Goal: Task Accomplishment & Management: Manage account settings

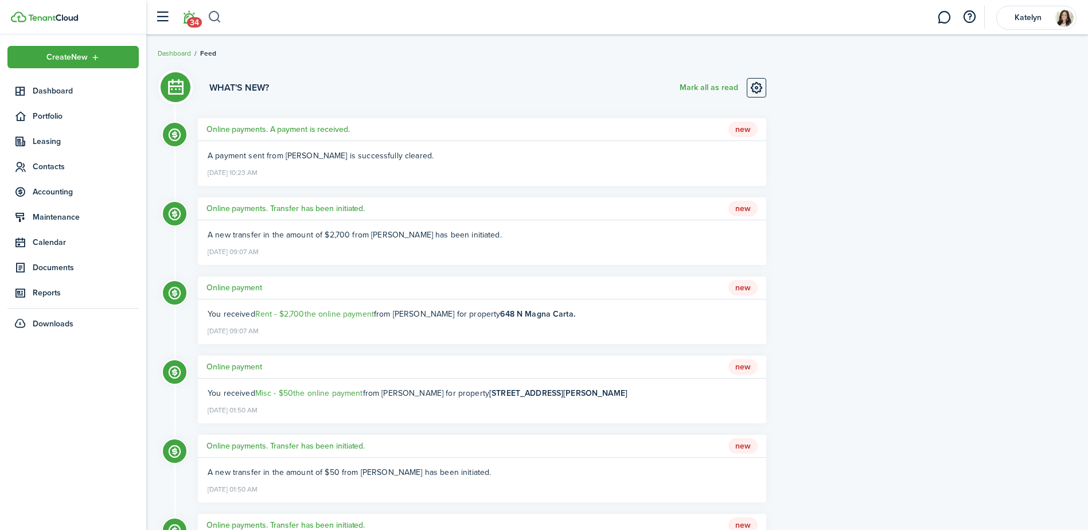
click at [214, 17] on button "button" at bounding box center [215, 16] width 14 height 19
type input "[PERSON_NAME]"
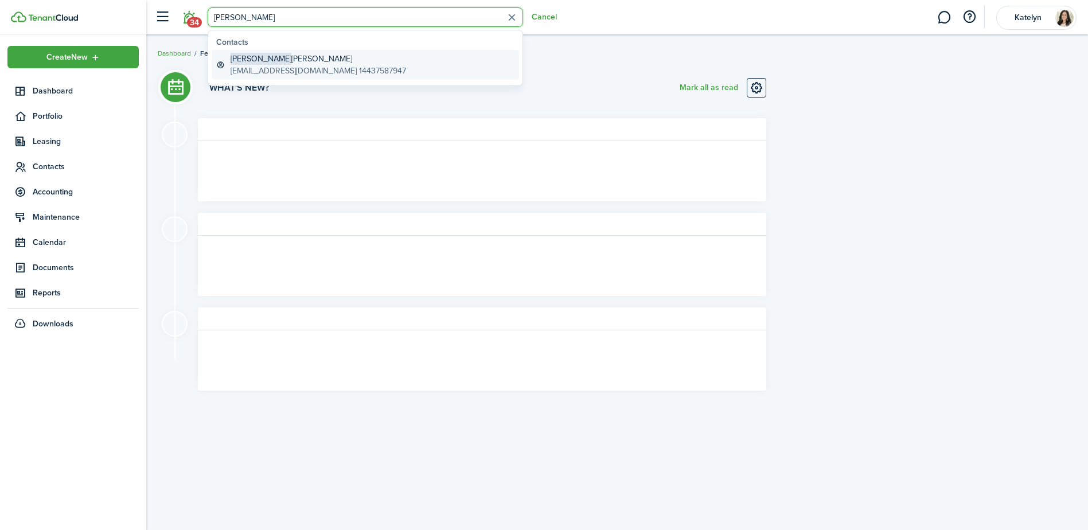
click at [314, 68] on global-search-item-description "[EMAIL_ADDRESS][DOMAIN_NAME] 14437587947" at bounding box center [318, 71] width 175 height 12
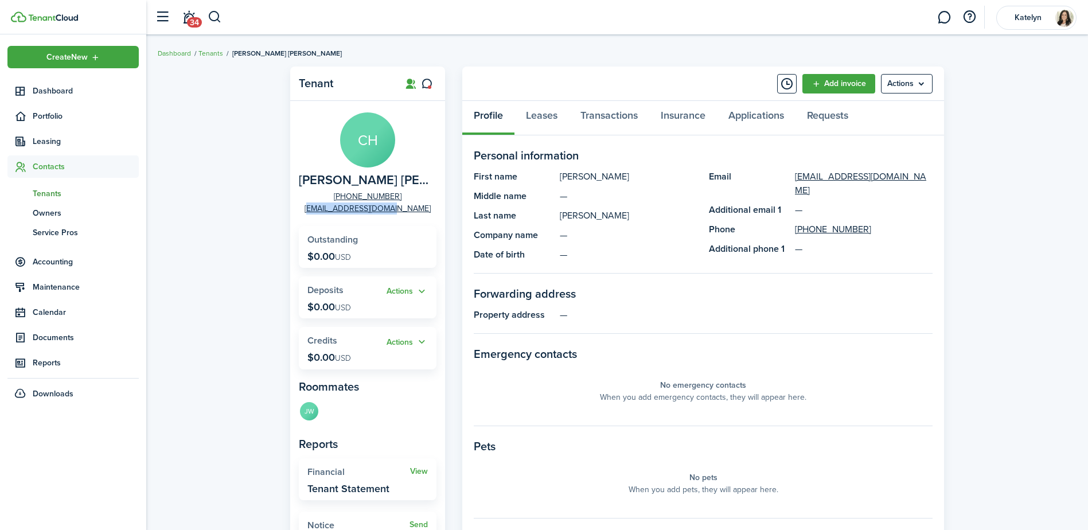
drag, startPoint x: 415, startPoint y: 210, endPoint x: 325, endPoint y: 204, distance: 90.2
click at [325, 204] on panel-main-group "[PERSON_NAME] [PHONE_NUMBER] [EMAIL_ADDRESS][DOMAIN_NAME]" at bounding box center [368, 163] width 138 height 102
copy link "[EMAIL_ADDRESS][DOMAIN_NAME]"
click at [216, 18] on button "button" at bounding box center [215, 16] width 14 height 19
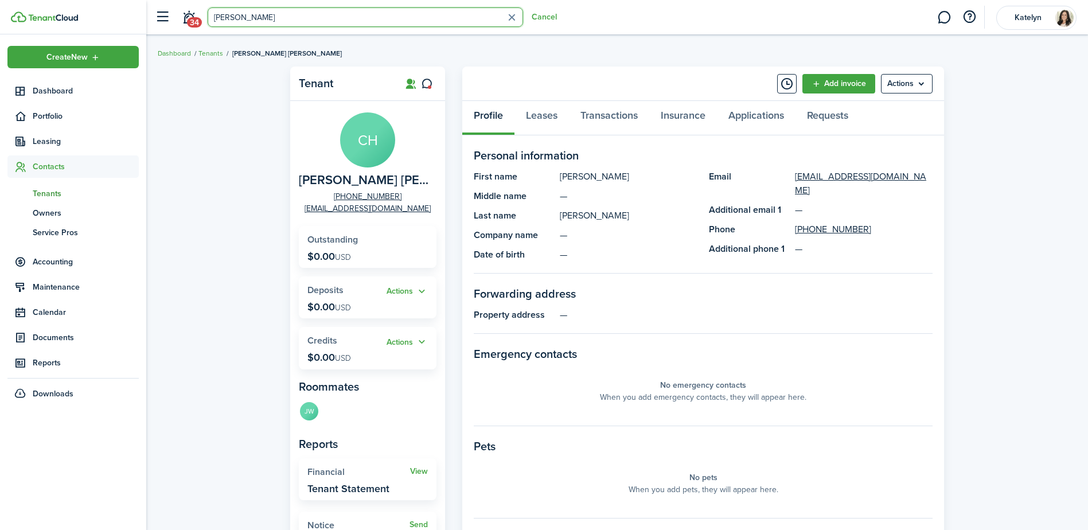
type input "[PERSON_NAME]"
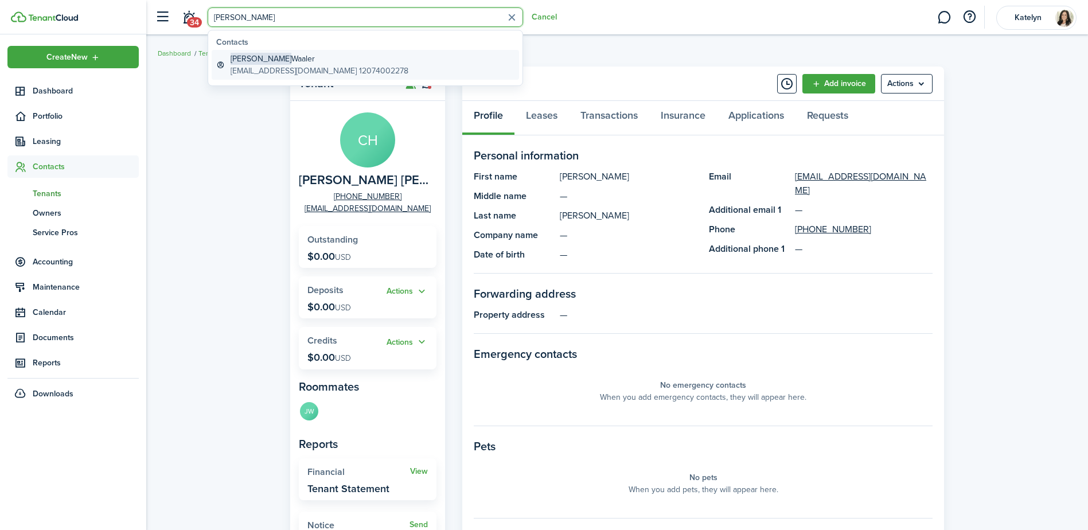
click at [312, 67] on global-search-item-description "[EMAIL_ADDRESS][DOMAIN_NAME] 12074002278" at bounding box center [320, 71] width 178 height 12
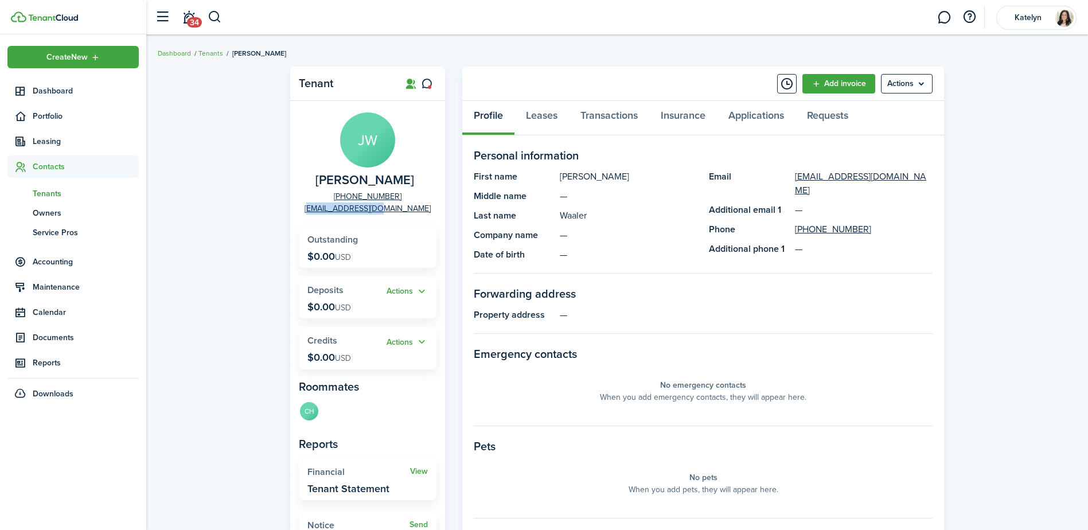
drag, startPoint x: 407, startPoint y: 209, endPoint x: 323, endPoint y: 208, distance: 84.3
click at [323, 208] on panel-main-group "[PERSON_NAME] [PHONE_NUMBER] [EMAIL_ADDRESS][DOMAIN_NAME]" at bounding box center [368, 163] width 138 height 102
copy link "[EMAIL_ADDRESS][DOMAIN_NAME]"
click at [192, 18] on span "34" at bounding box center [194, 22] width 15 height 10
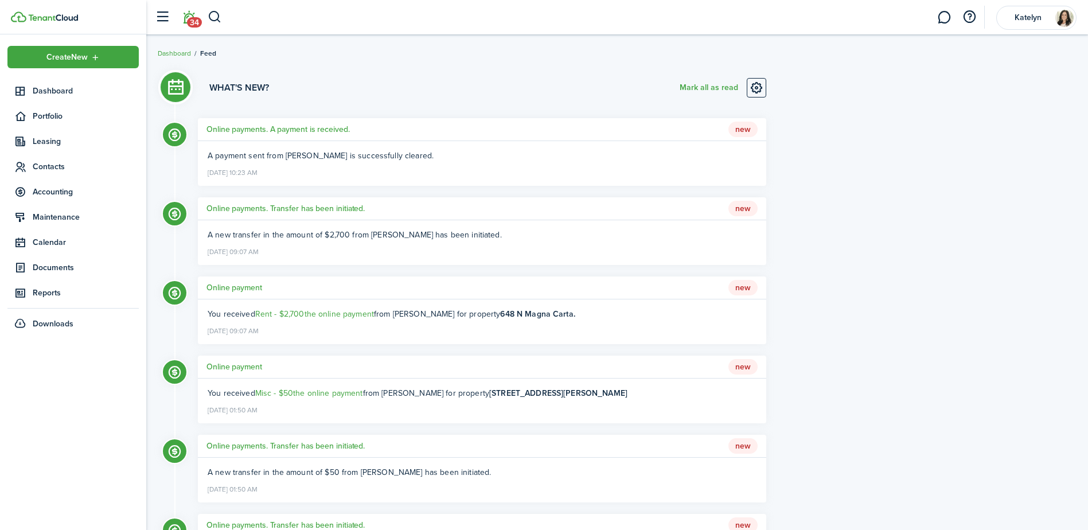
drag, startPoint x: 991, startPoint y: 283, endPoint x: 548, endPoint y: 242, distance: 445.1
click at [55, 86] on span "Dashboard" at bounding box center [86, 91] width 106 height 12
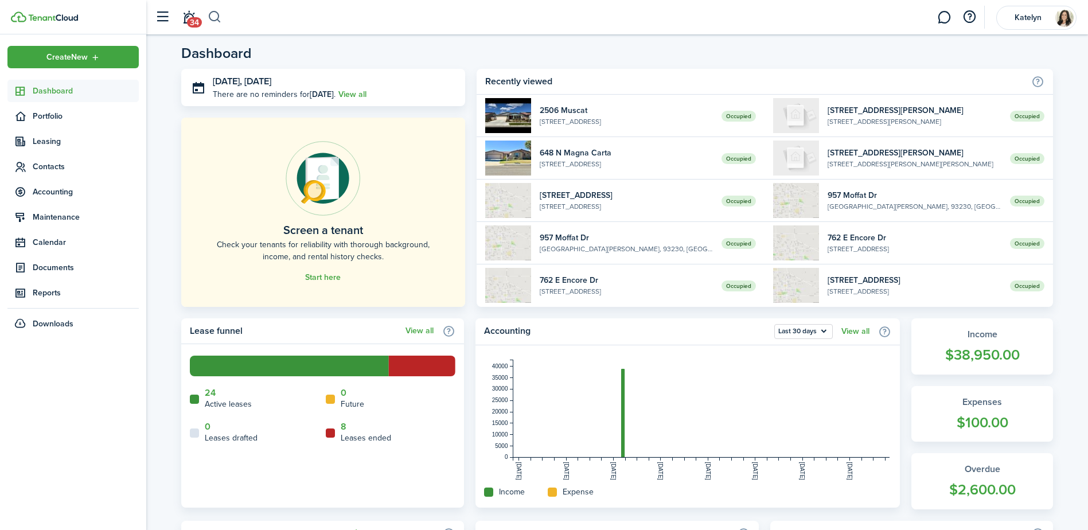
click at [216, 19] on button "button" at bounding box center [215, 16] width 14 height 19
type input "[PERSON_NAME]"
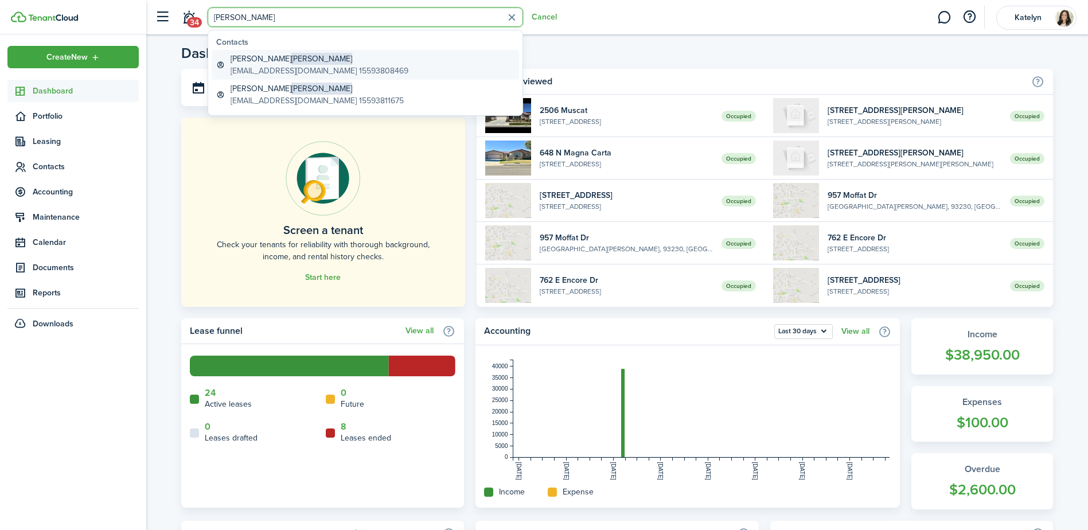
click at [292, 60] on global-search-item-title "[PERSON_NAME]" at bounding box center [320, 59] width 178 height 12
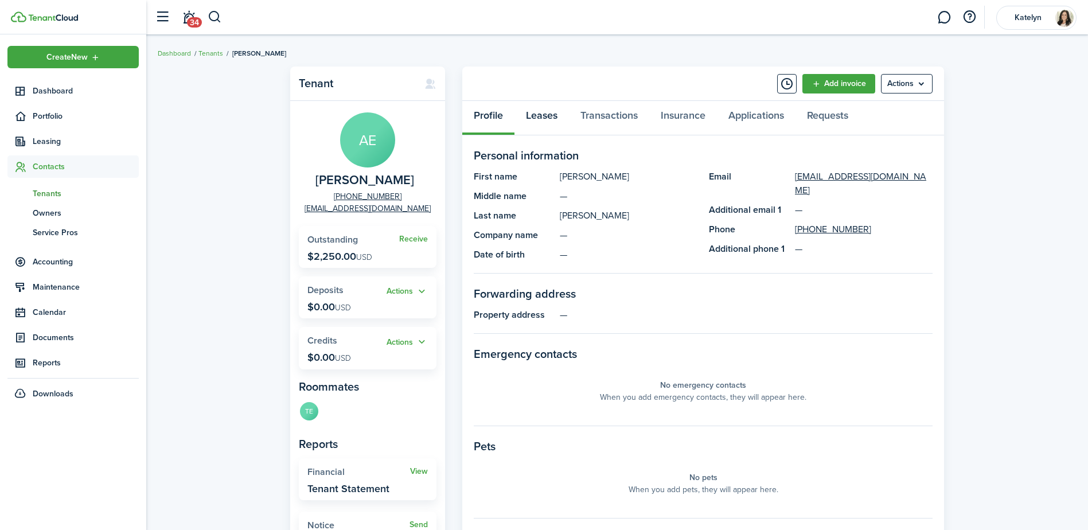
click at [537, 115] on link "Leases" at bounding box center [541, 118] width 54 height 34
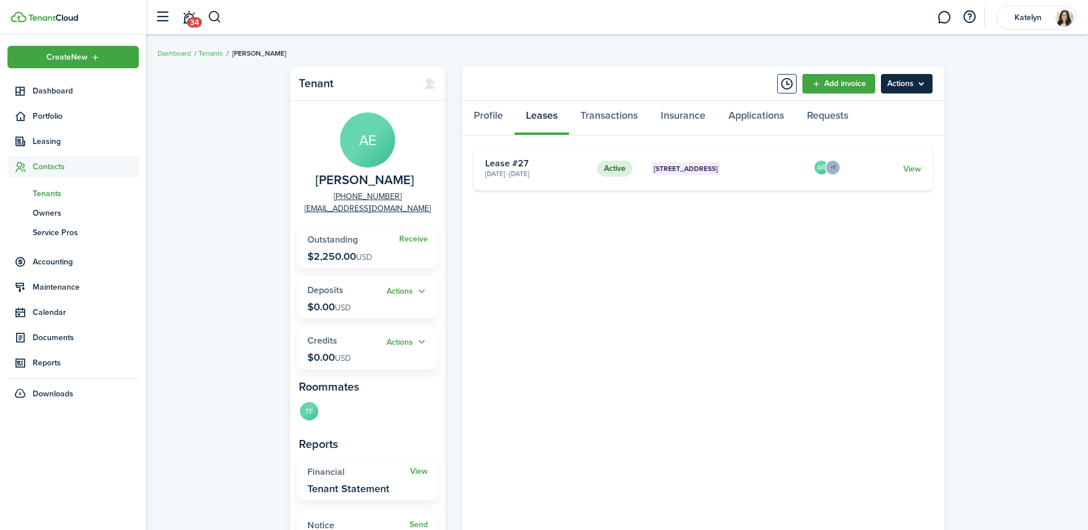
click at [906, 87] on menu-btn "Actions" at bounding box center [907, 83] width 52 height 19
click at [973, 128] on div "Tenant AE [PERSON_NAME] [PHONE_NUMBER] [EMAIL_ADDRESS][DOMAIN_NAME] Receive Out…" at bounding box center [617, 327] width 942 height 533
click at [912, 171] on link "View" at bounding box center [912, 169] width 18 height 12
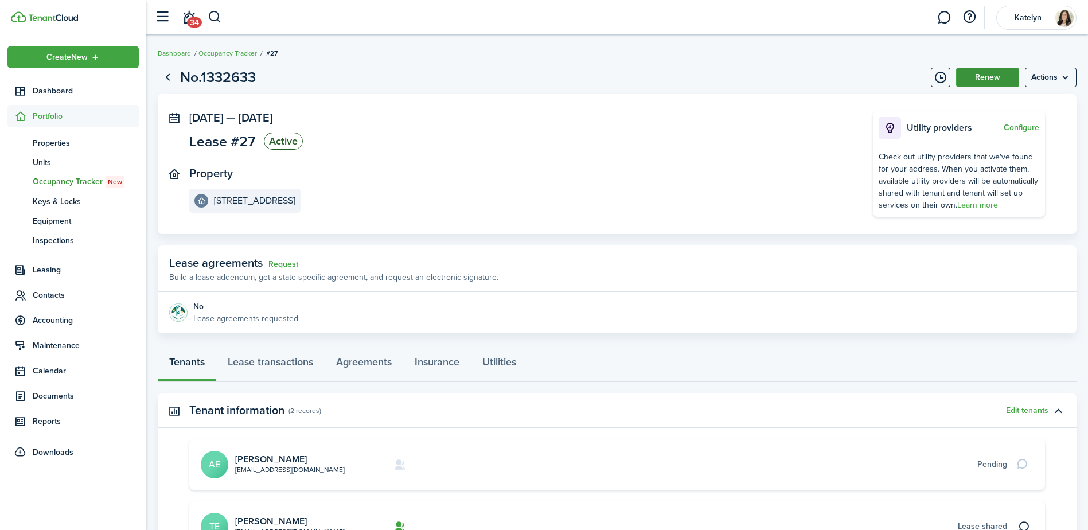
click at [974, 79] on button "Renew" at bounding box center [987, 77] width 63 height 19
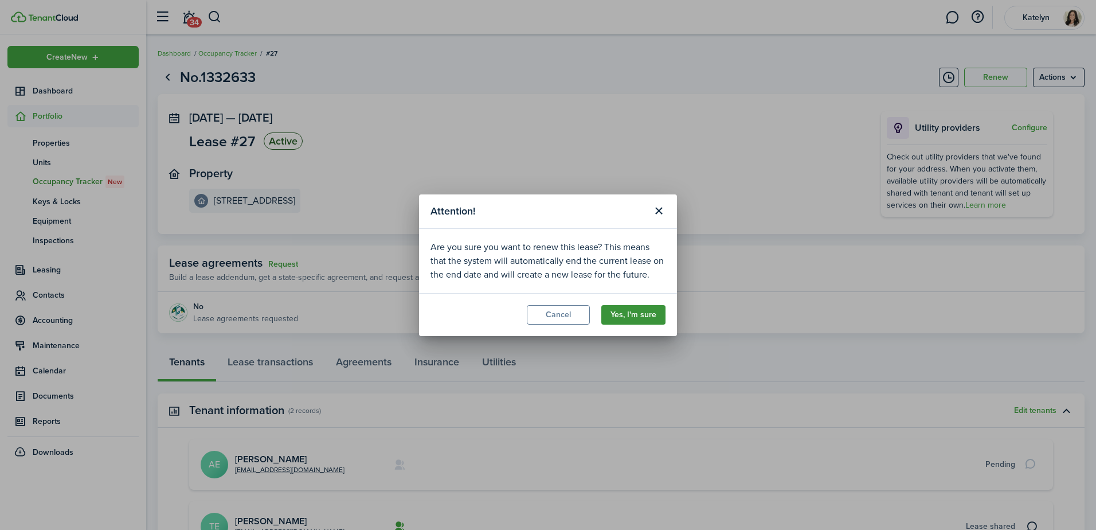
click at [628, 317] on button "Yes, I'm sure" at bounding box center [634, 314] width 64 height 19
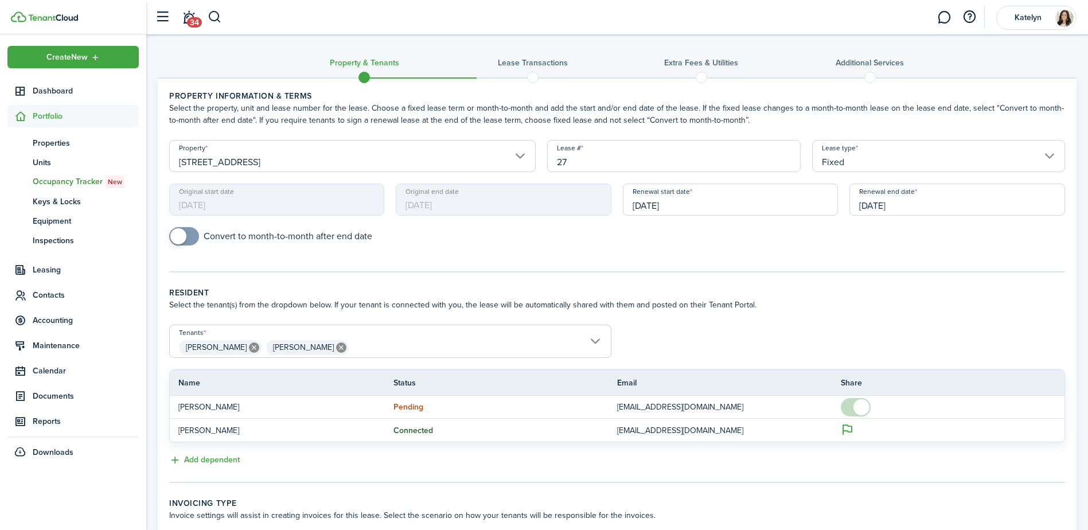
click at [704, 209] on input "[DATE]" at bounding box center [731, 199] width 216 height 32
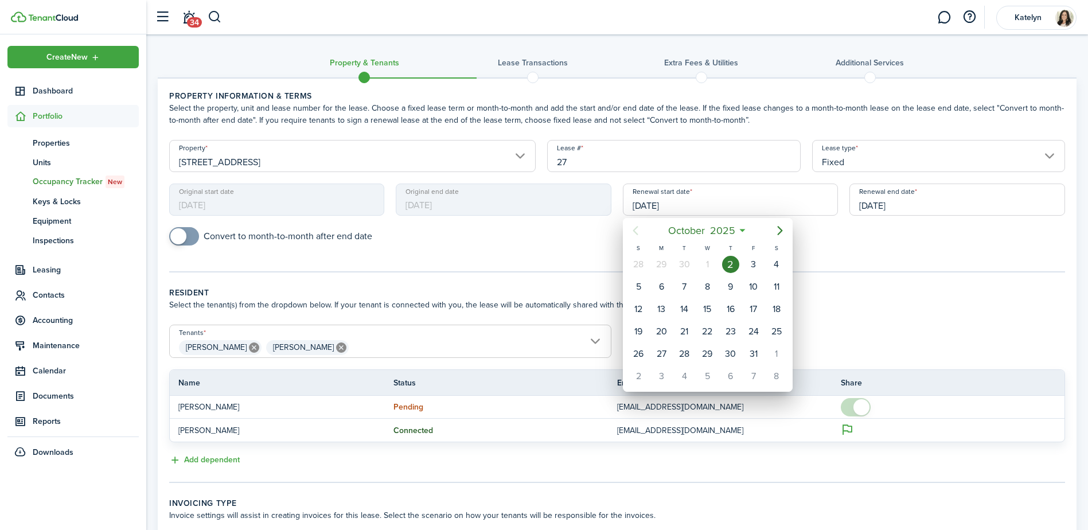
click at [708, 269] on div "1" at bounding box center [706, 264] width 17 height 17
click at [708, 266] on div "1" at bounding box center [706, 264] width 17 height 17
click at [593, 240] on div at bounding box center [543, 264] width 1271 height 713
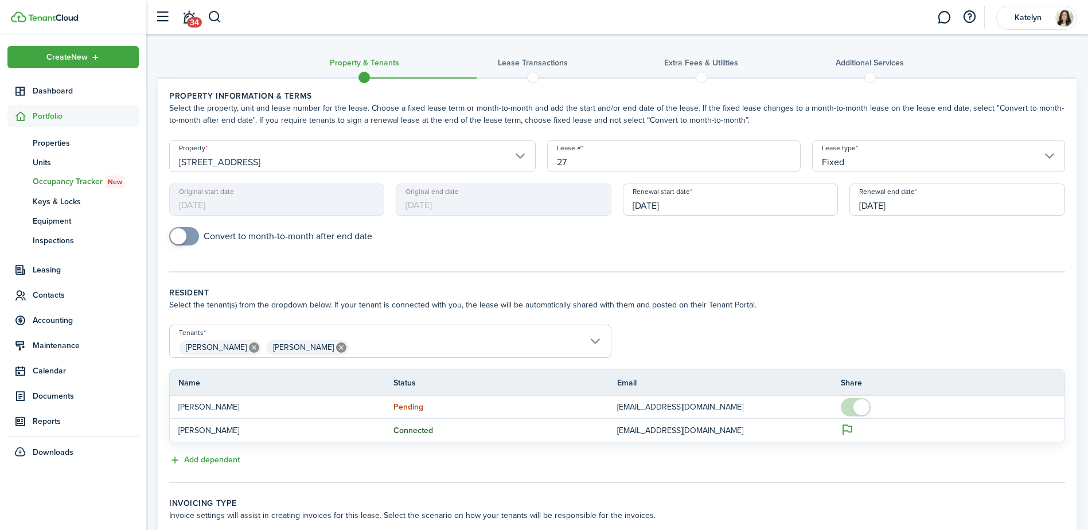
click at [682, 202] on input "[DATE]" at bounding box center [731, 199] width 216 height 32
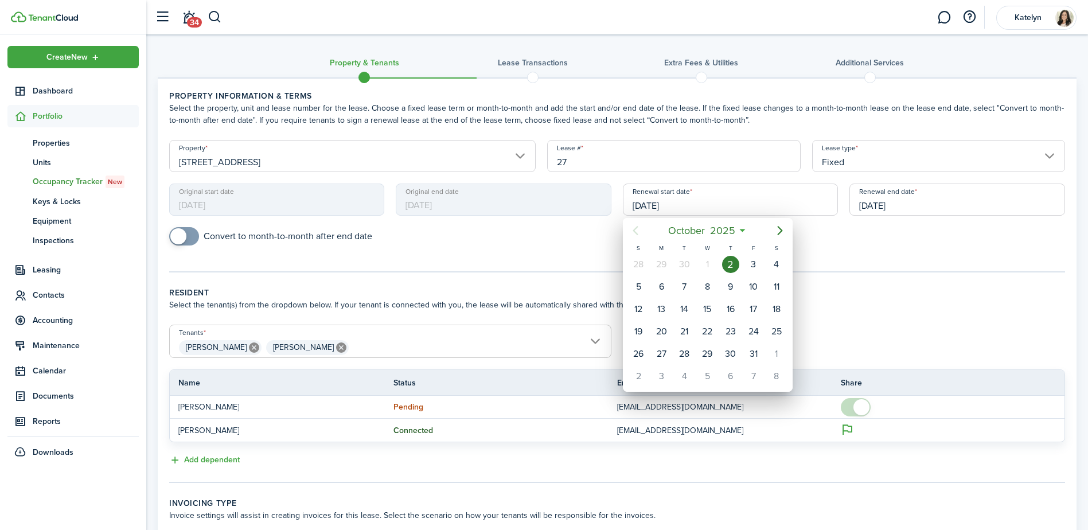
click at [709, 271] on div "1" at bounding box center [706, 264] width 17 height 17
click at [540, 208] on div at bounding box center [543, 264] width 1271 height 713
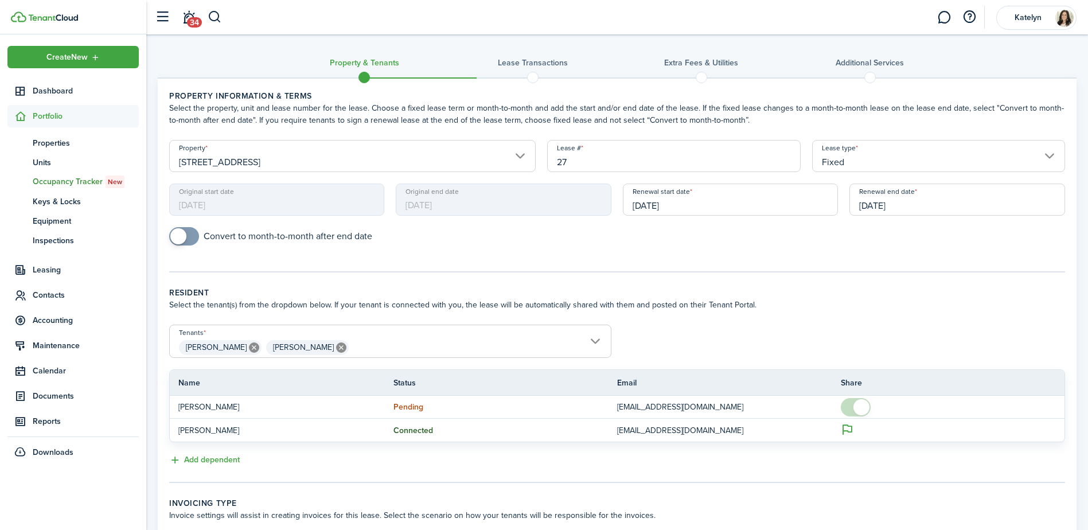
click at [540, 204] on span "[DATE]" at bounding box center [504, 199] width 216 height 32
click at [492, 223] on div "Original end date [DATE]" at bounding box center [503, 205] width 227 height 44
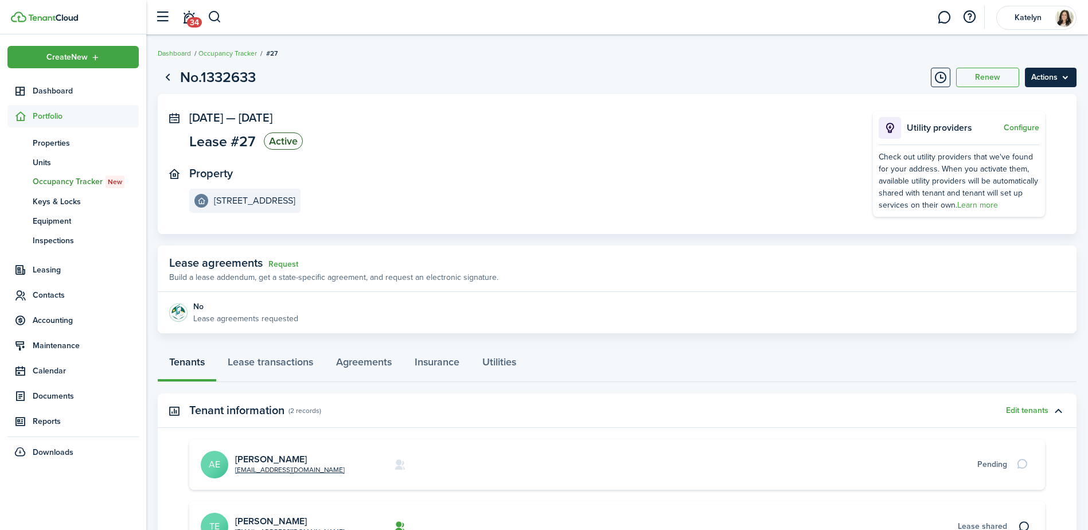
click at [1042, 73] on menu-btn "Actions" at bounding box center [1051, 77] width 52 height 19
click at [807, 92] on page-view-layout "No.1332633 Renew Actions [DATE] — [DATE] Lease #27 Active Property [STREET_ADDR…" at bounding box center [617, 360] width 942 height 599
click at [979, 77] on button "Renew" at bounding box center [987, 77] width 63 height 19
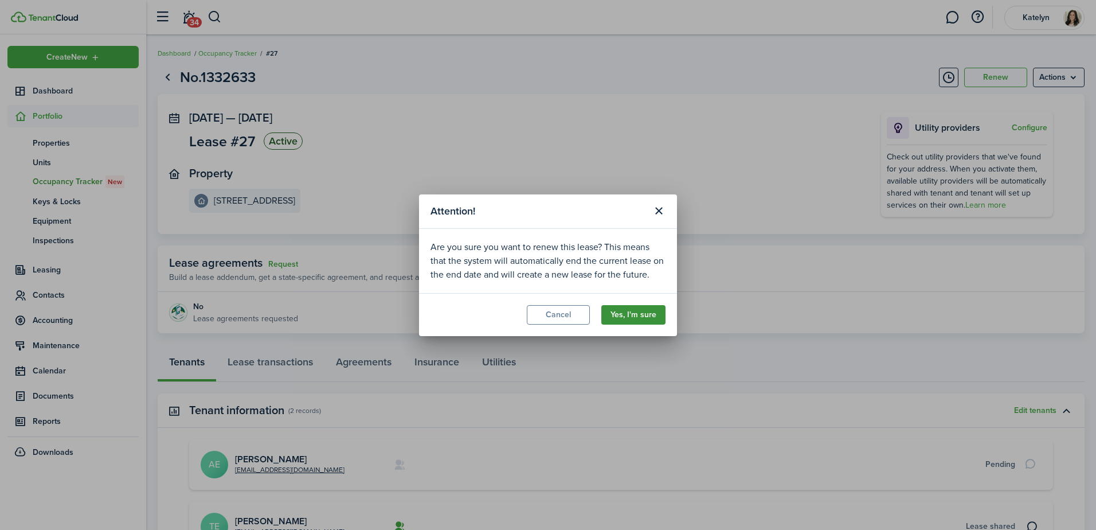
click at [648, 315] on button "Yes, I'm sure" at bounding box center [634, 314] width 64 height 19
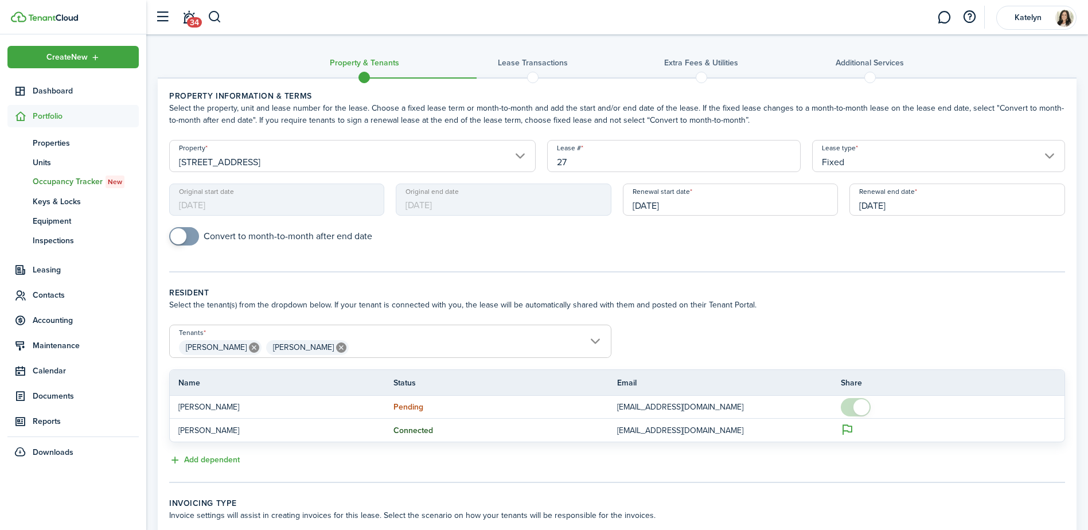
click at [694, 205] on input "[DATE]" at bounding box center [731, 199] width 216 height 32
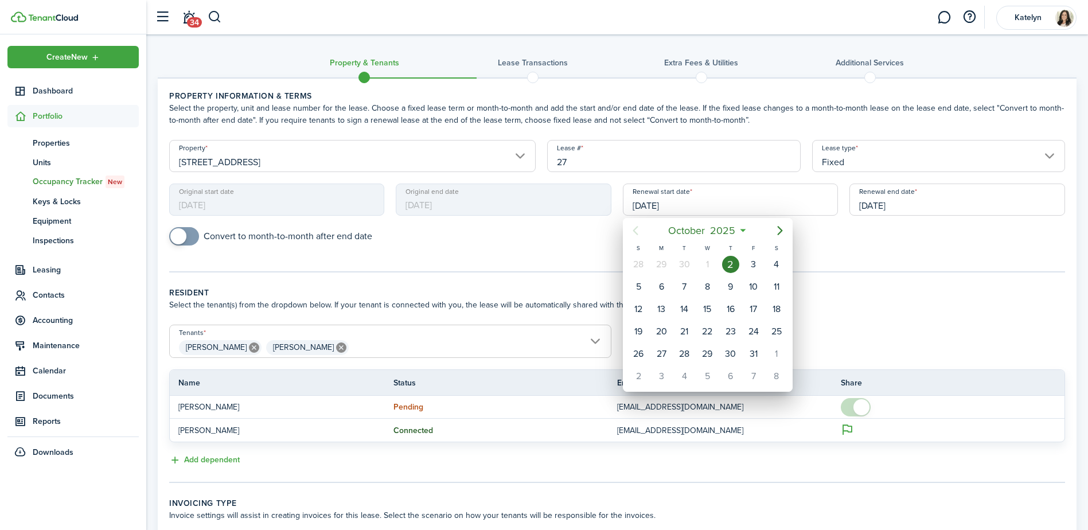
click at [705, 197] on div at bounding box center [543, 264] width 1271 height 713
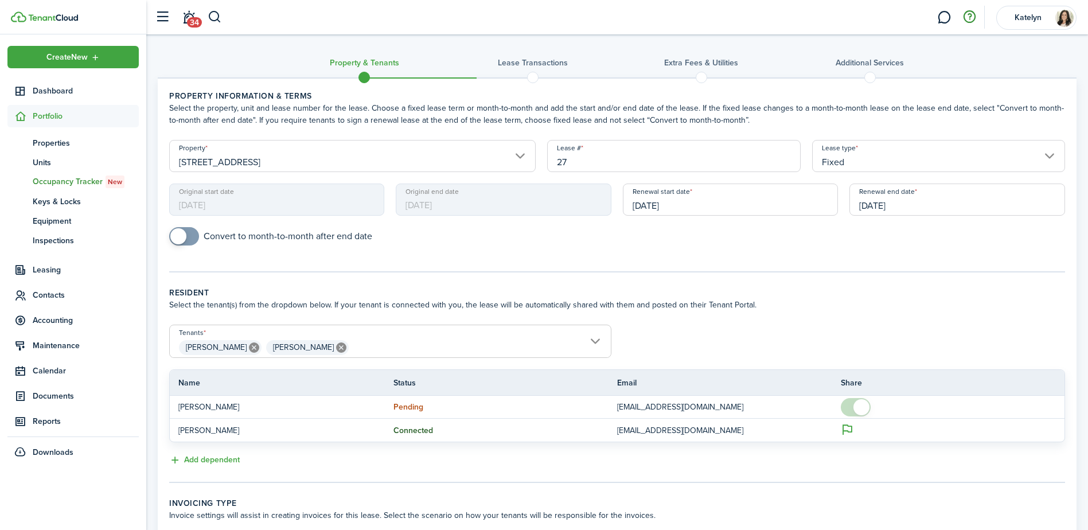
click at [973, 13] on button "button" at bounding box center [968, 16] width 19 height 19
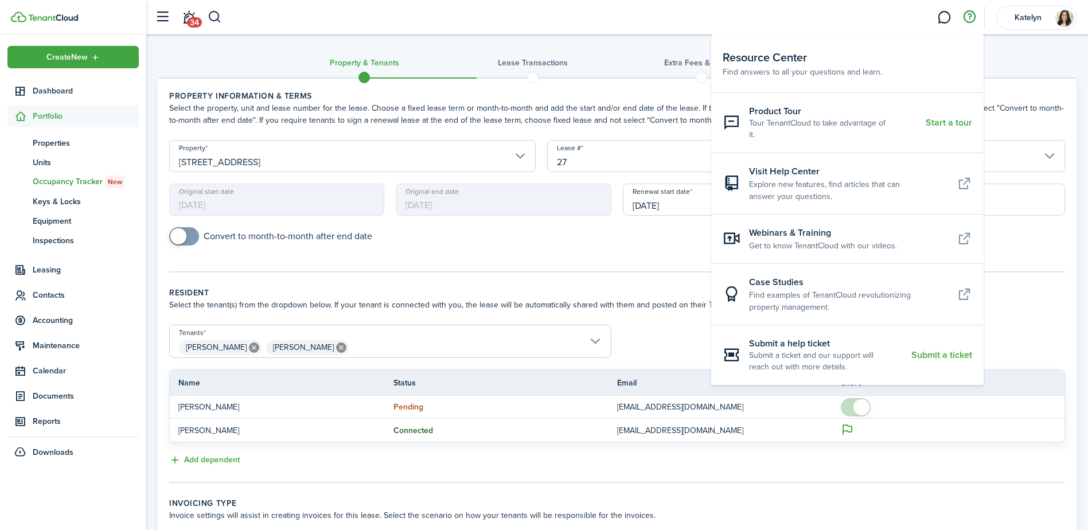
click at [1013, 48] on tc-wizard-header "Property & Tenants Lease Transactions Extra fees & Utilities Additional Services" at bounding box center [617, 66] width 919 height 52
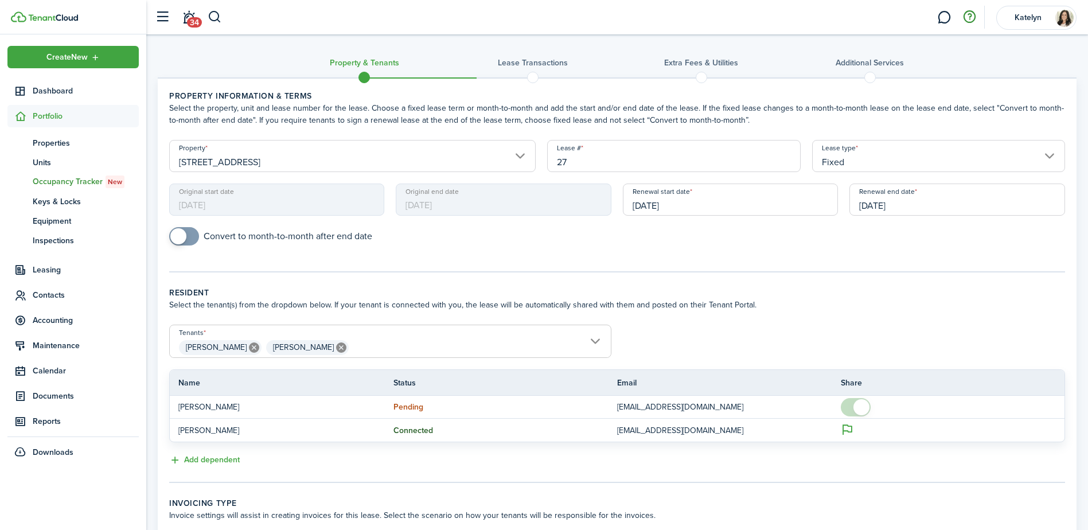
click at [968, 15] on button "button" at bounding box center [968, 16] width 19 height 19
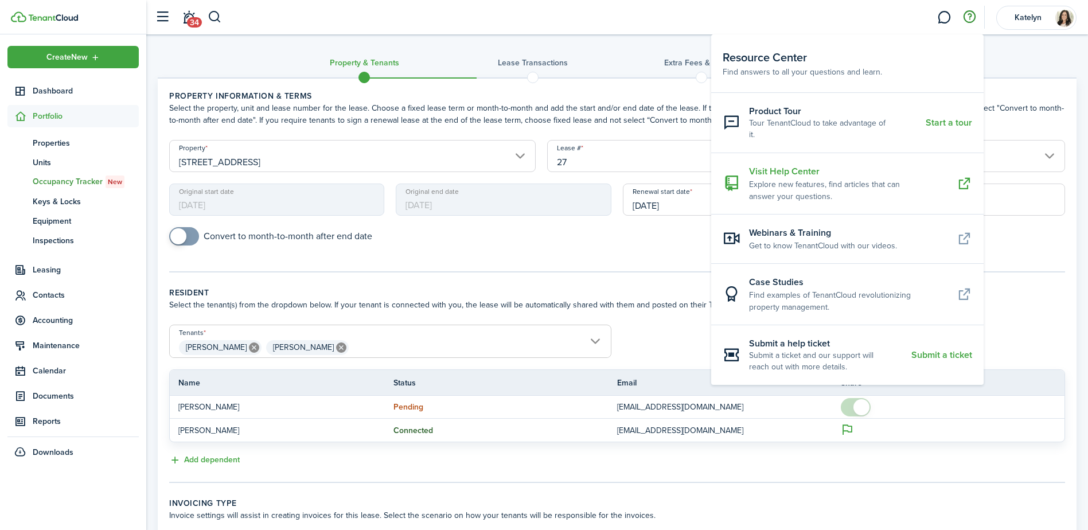
click at [970, 176] on icon at bounding box center [963, 183] width 15 height 15
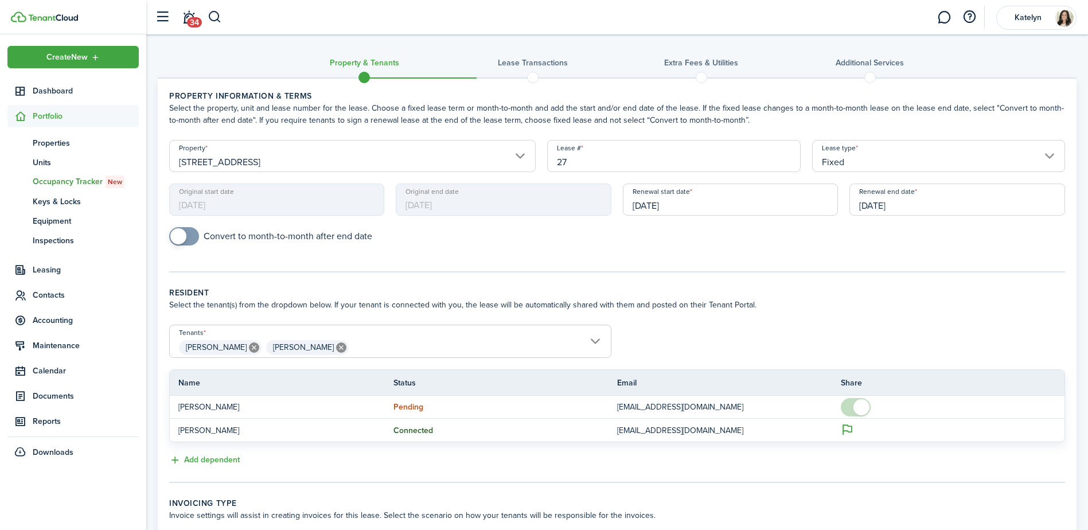
click at [868, 152] on input "Fixed" at bounding box center [938, 156] width 253 height 32
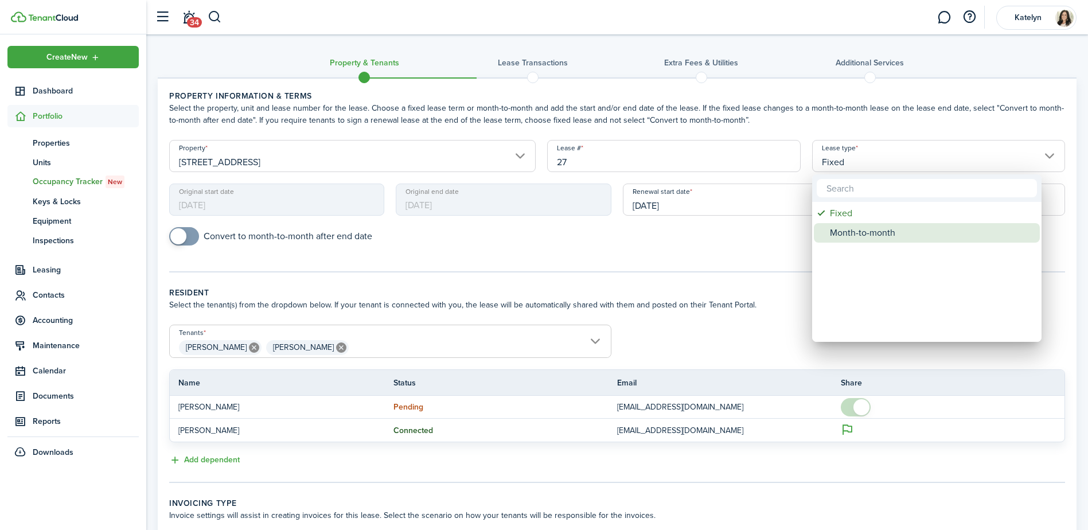
click at [864, 233] on div "Month-to-month" at bounding box center [931, 232] width 203 height 19
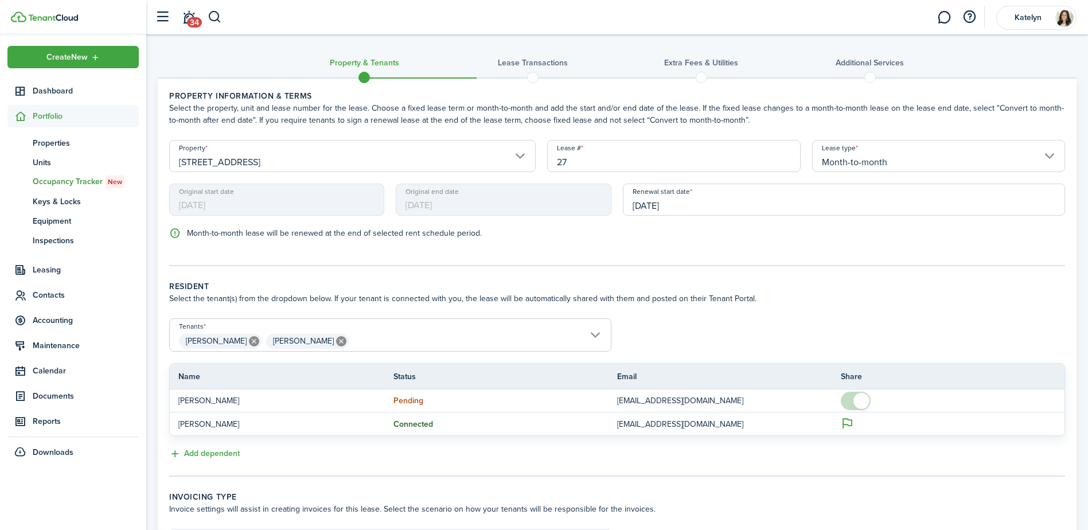
click at [728, 216] on div "Renewal start date [DATE]" at bounding box center [844, 205] width 454 height 44
click at [728, 204] on input "[DATE]" at bounding box center [844, 199] width 442 height 32
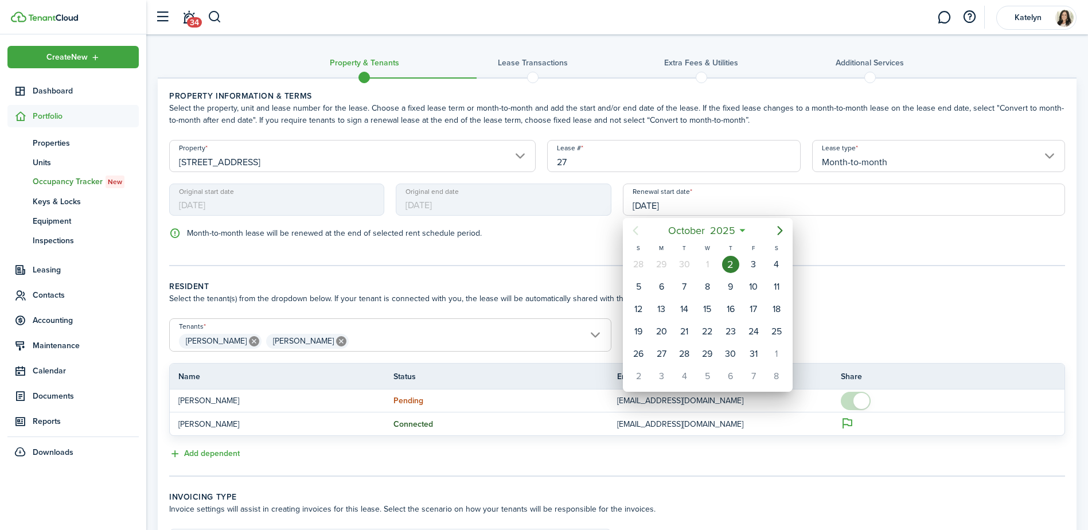
click at [860, 146] on div at bounding box center [543, 264] width 1271 height 713
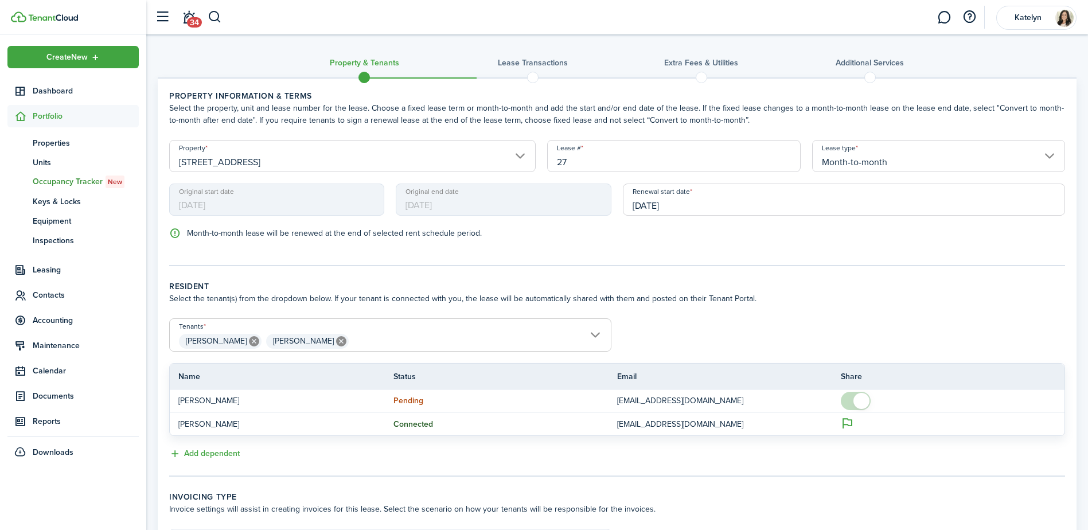
click at [864, 162] on input "Month-to-month" at bounding box center [938, 156] width 253 height 32
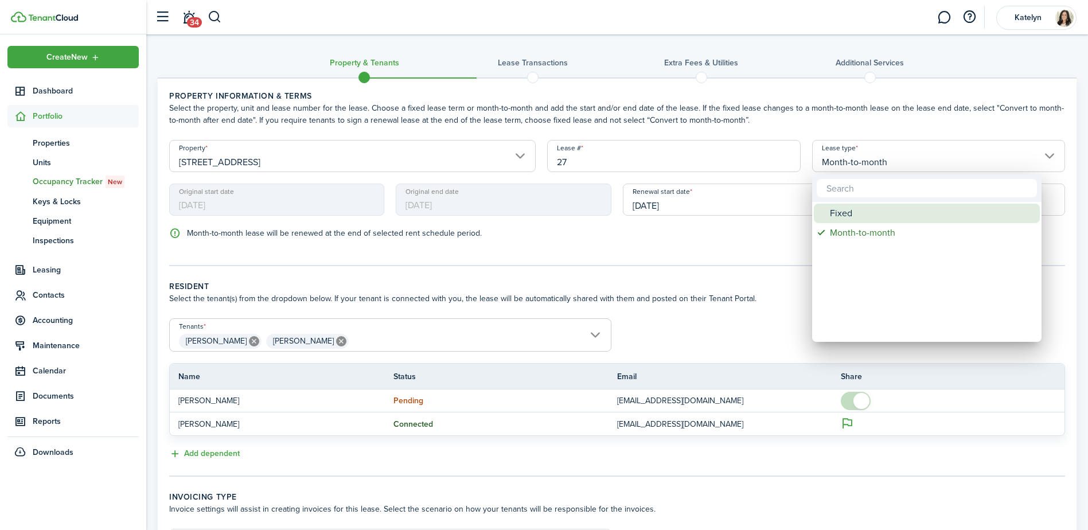
click at [848, 216] on div "Fixed" at bounding box center [931, 213] width 203 height 19
type input "Fixed"
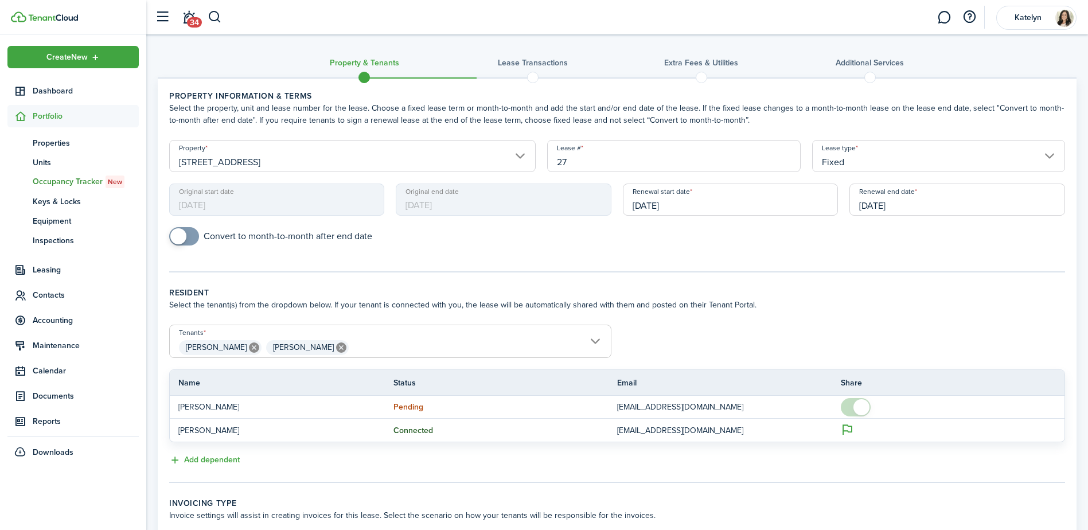
click at [955, 208] on input "[DATE]" at bounding box center [957, 199] width 216 height 32
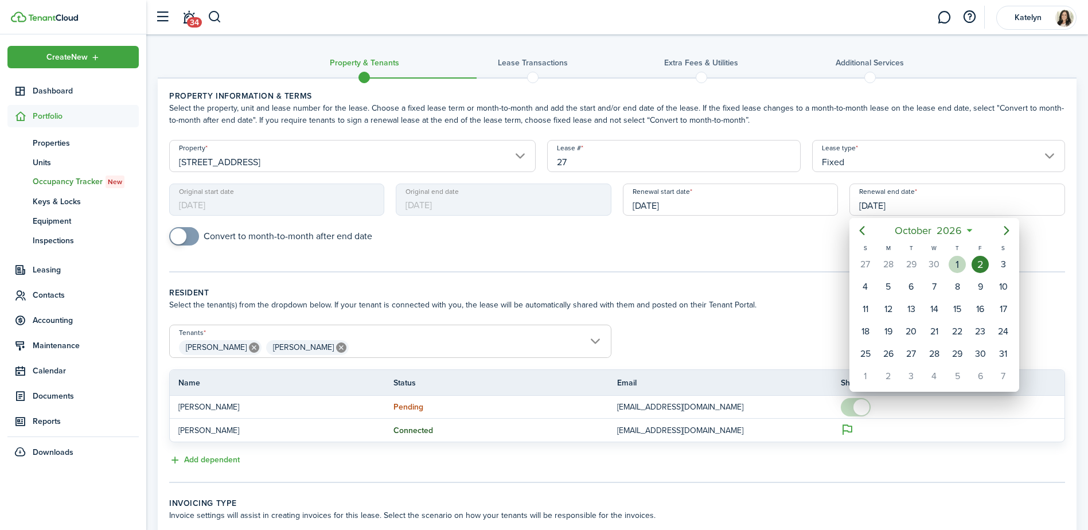
click at [959, 264] on div "1" at bounding box center [956, 264] width 17 height 17
type input "[DATE]"
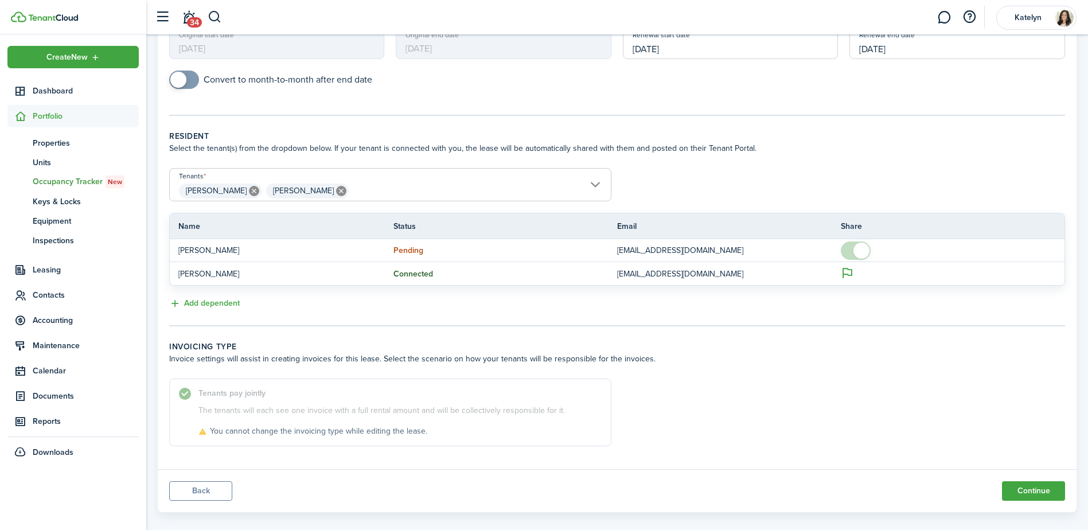
scroll to position [170, 0]
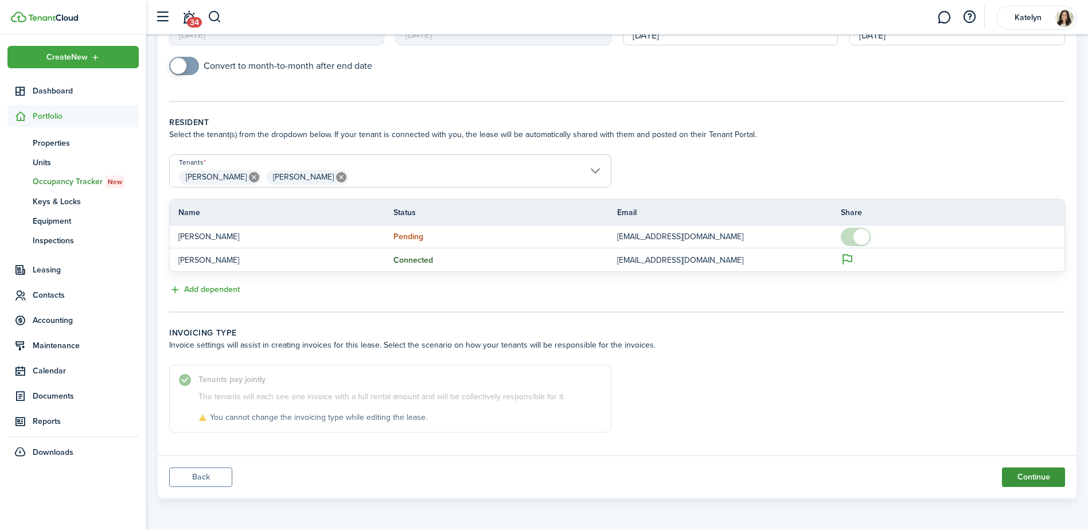
click at [1042, 478] on button "Continue" at bounding box center [1033, 476] width 63 height 19
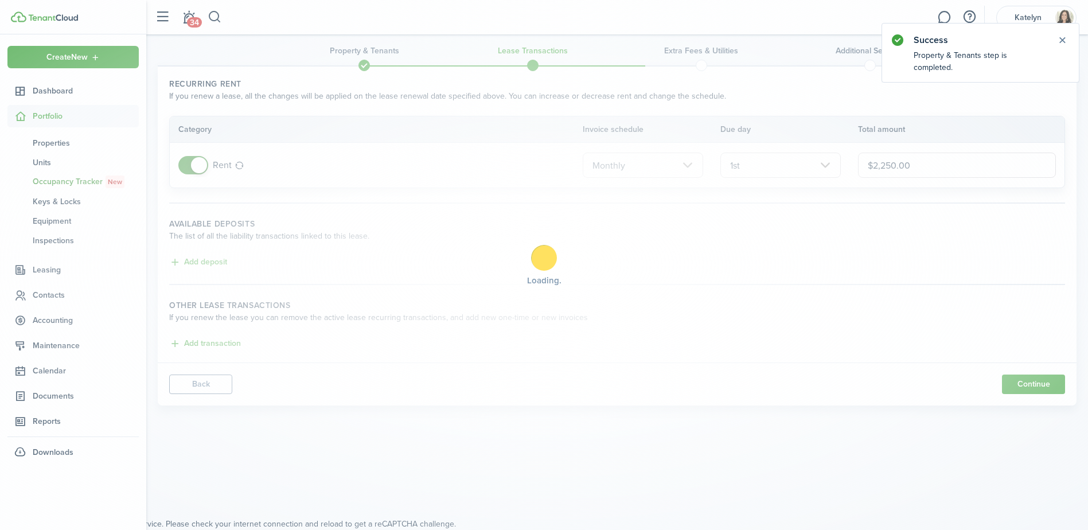
scroll to position [0, 0]
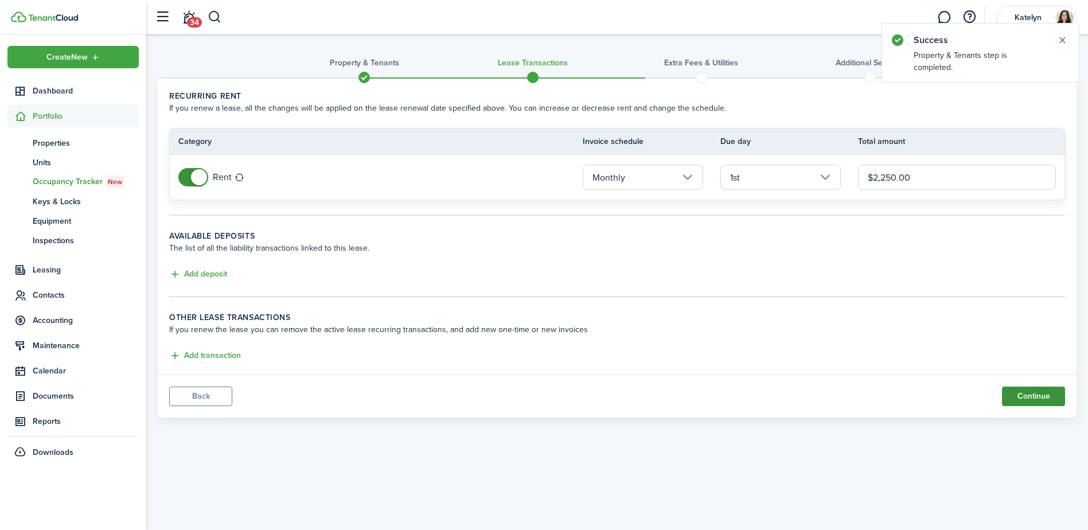
click at [1022, 393] on button "Continue" at bounding box center [1033, 395] width 63 height 19
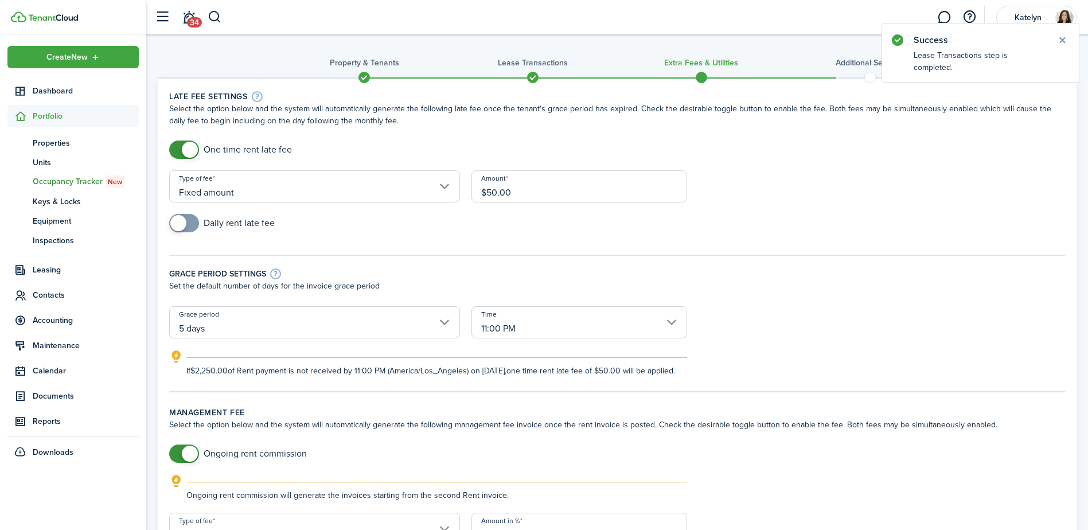
click at [278, 189] on input "Fixed amount" at bounding box center [314, 186] width 291 height 32
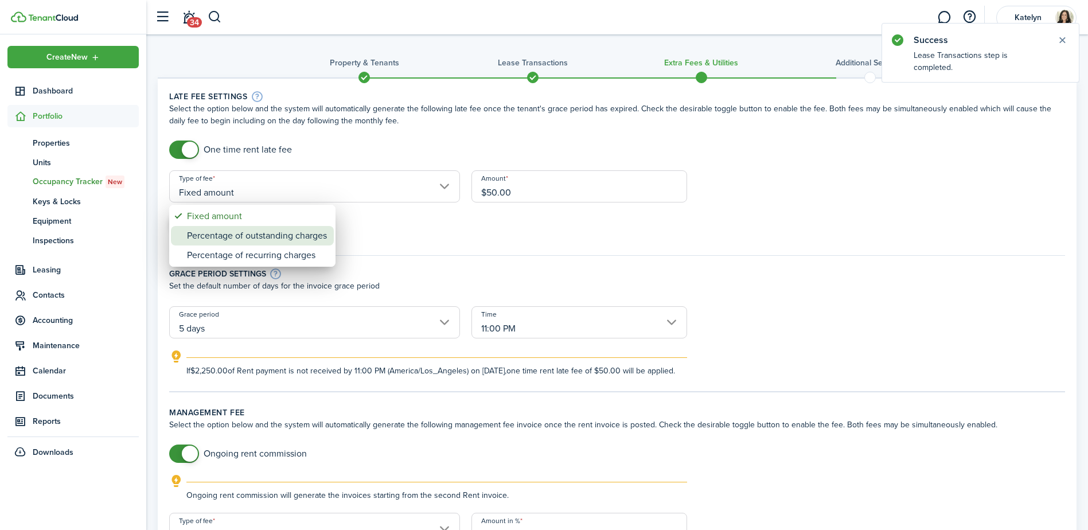
click at [261, 239] on div "Percentage of outstanding charges" at bounding box center [257, 235] width 140 height 19
type input "Percentage of outstanding charges"
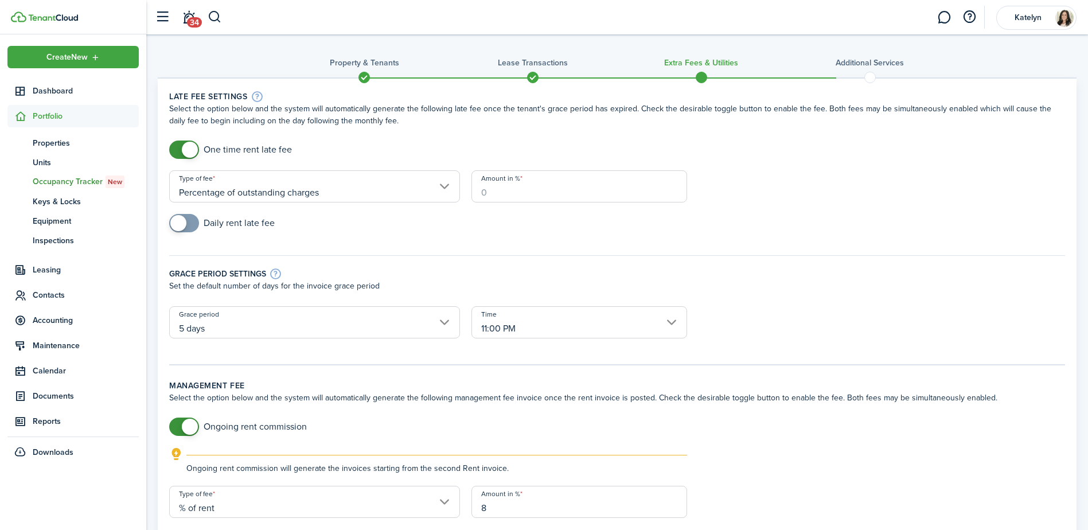
click at [499, 192] on input "Amount in %" at bounding box center [579, 186] width 216 height 32
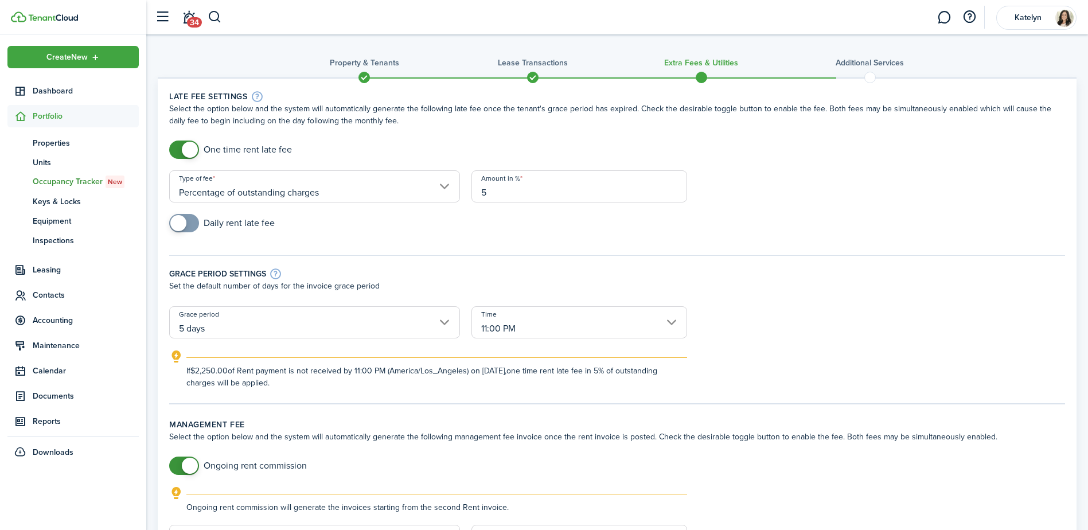
type input "5"
click at [418, 225] on div "Daily rent late fee" at bounding box center [616, 229] width 907 height 30
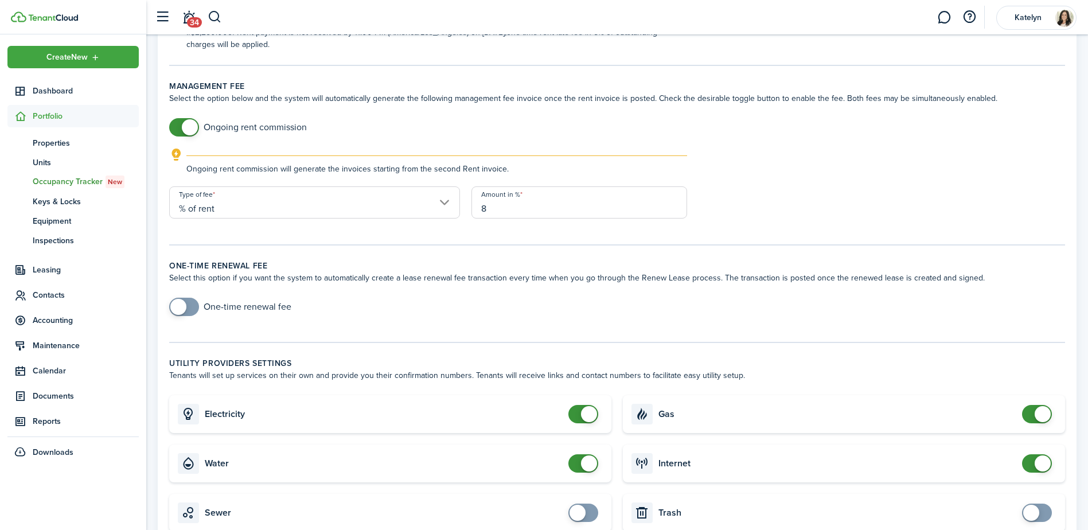
scroll to position [344, 0]
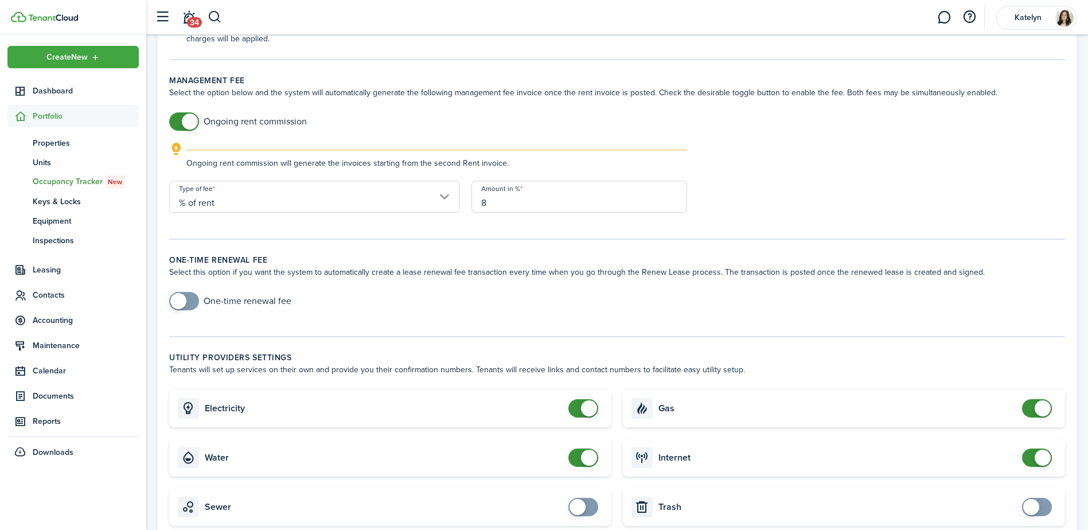
checkbox input "true"
click at [179, 303] on span at bounding box center [178, 301] width 16 height 16
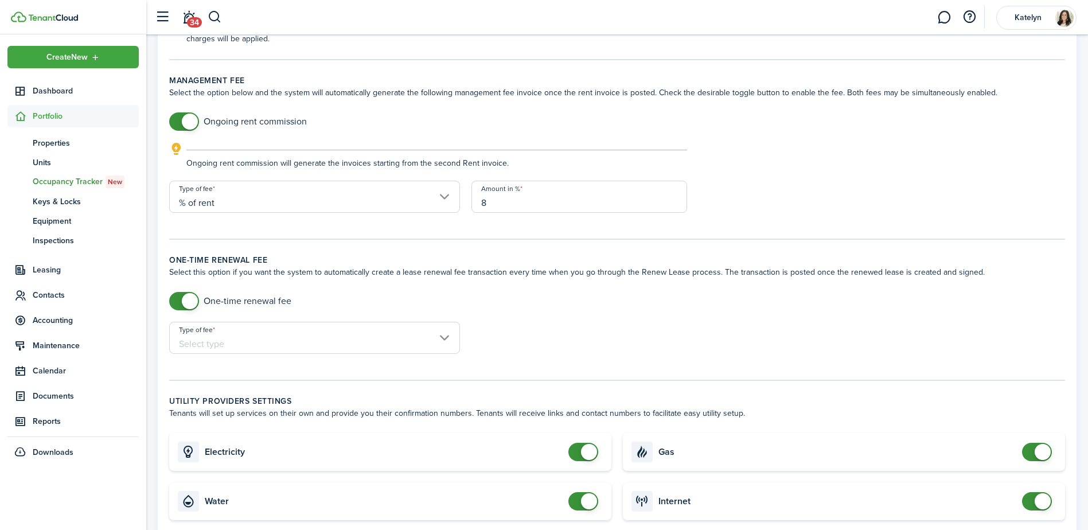
click at [231, 345] on input "Type of fee" at bounding box center [314, 338] width 291 height 32
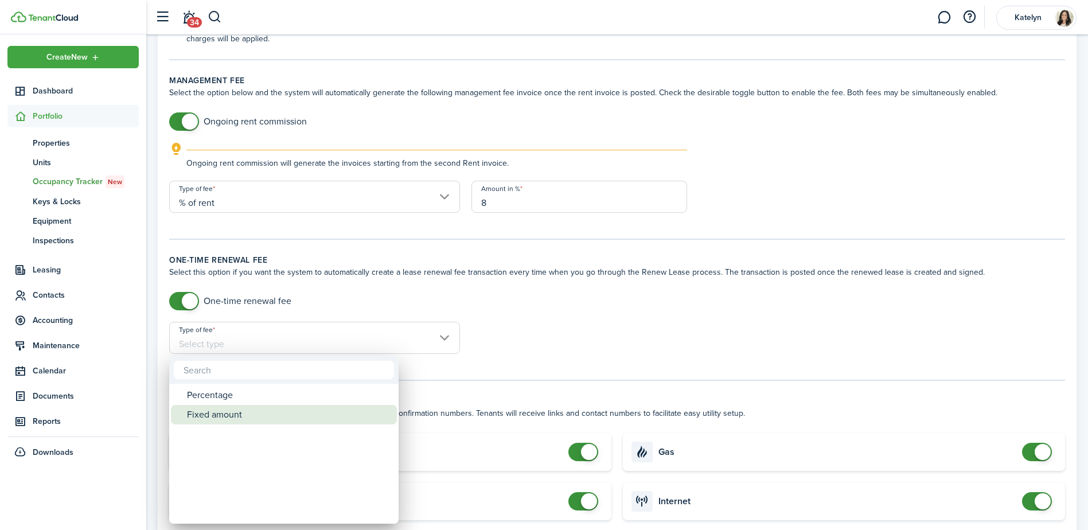
click at [225, 414] on div "Fixed amount" at bounding box center [288, 414] width 203 height 19
type input "Fixed amount"
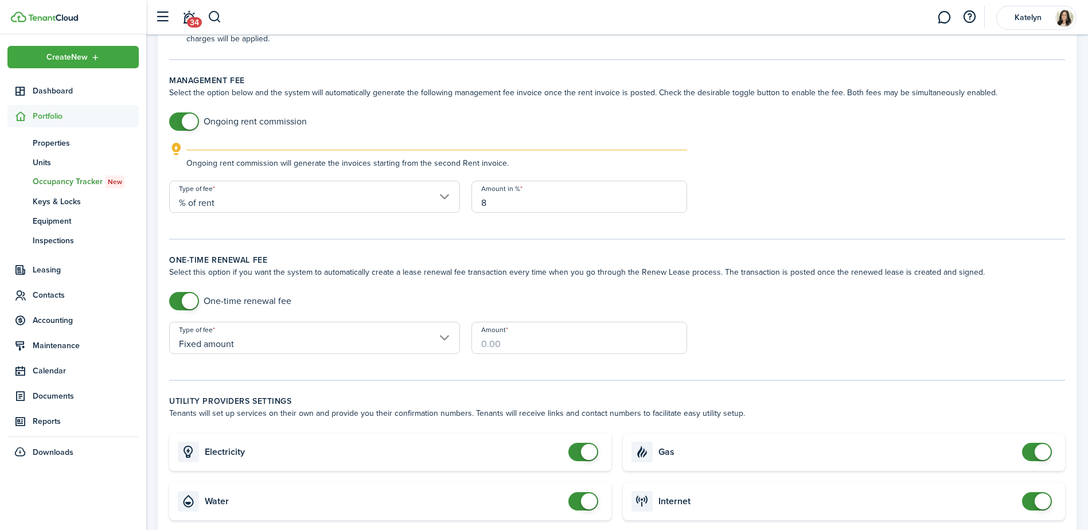
click at [540, 352] on input "Amount" at bounding box center [579, 338] width 216 height 32
type input "$250.00"
click at [846, 325] on form "One-time renewal fee Type of fee Fixed amount Amount $250.00" at bounding box center [616, 328] width 907 height 73
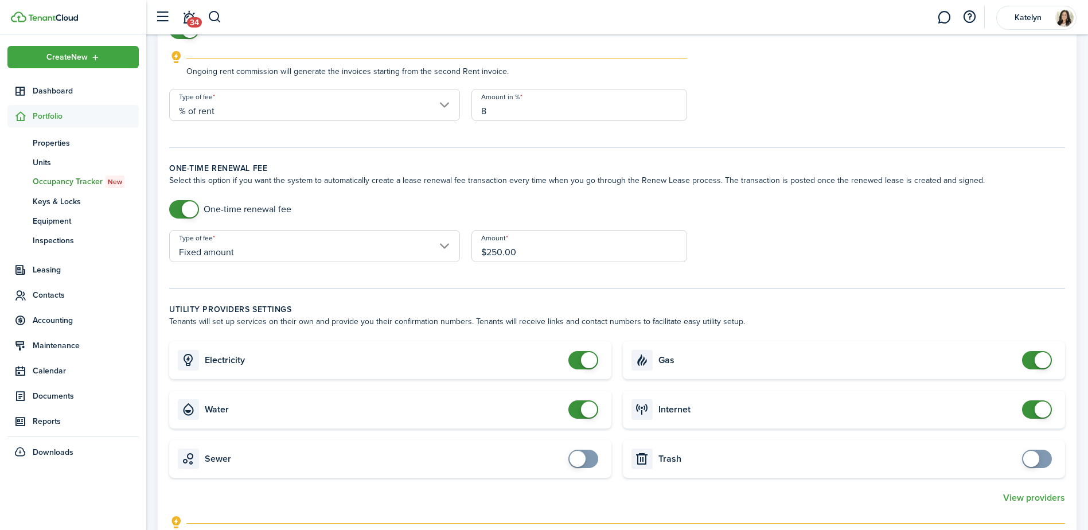
scroll to position [631, 0]
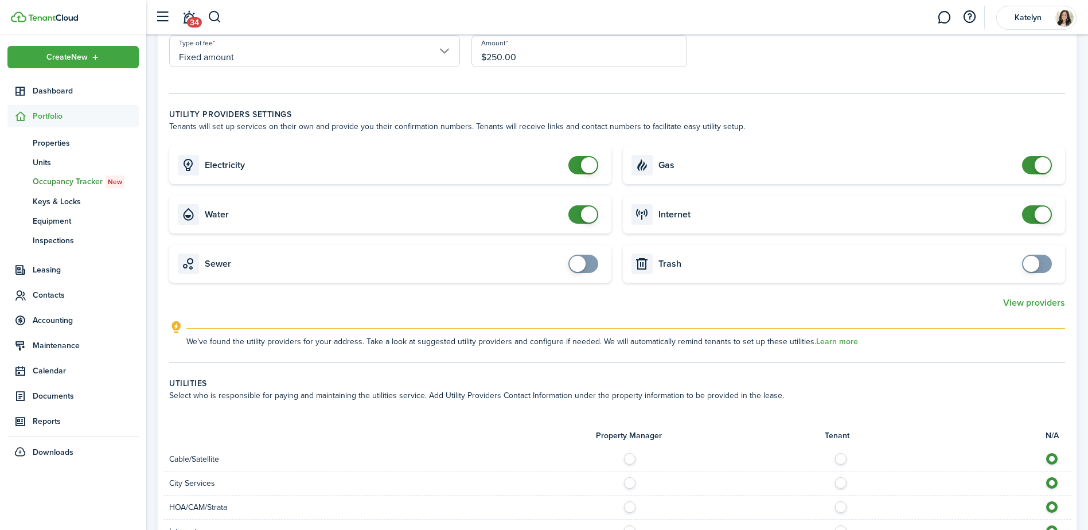
checkbox input "false"
click at [588, 162] on span at bounding box center [589, 165] width 16 height 16
checkbox input "false"
click at [591, 214] on span at bounding box center [589, 214] width 16 height 16
checkbox input "false"
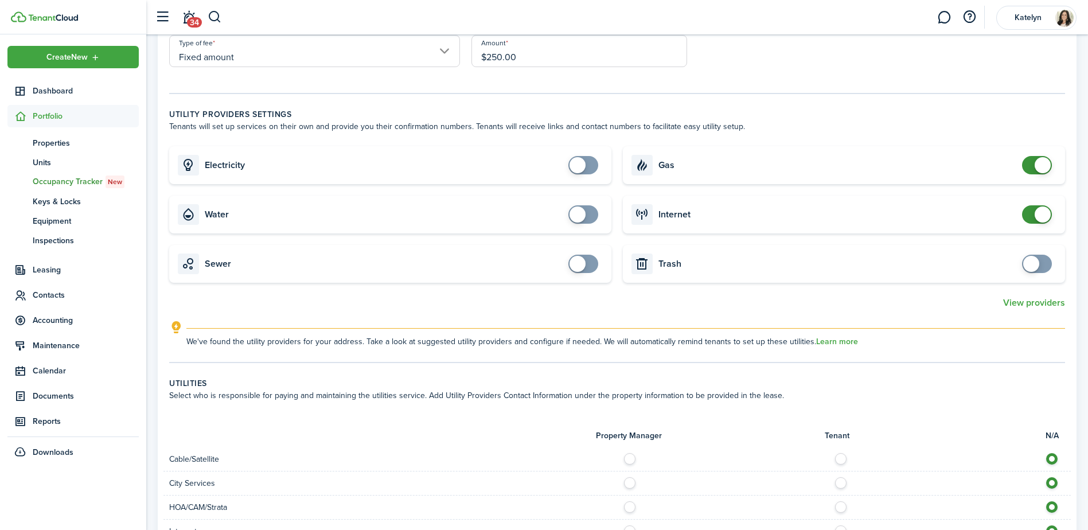
click at [1042, 165] on span at bounding box center [1042, 165] width 16 height 16
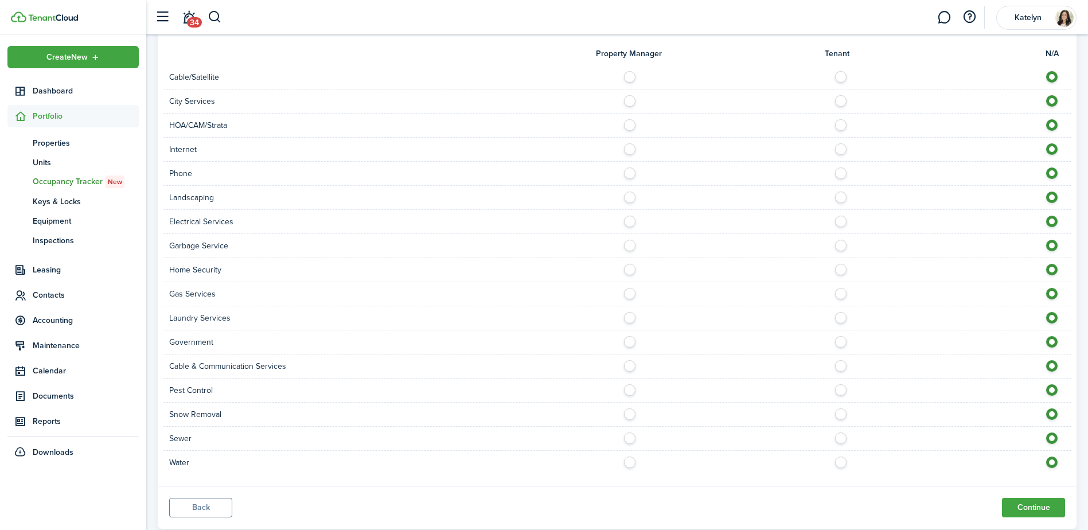
scroll to position [1043, 0]
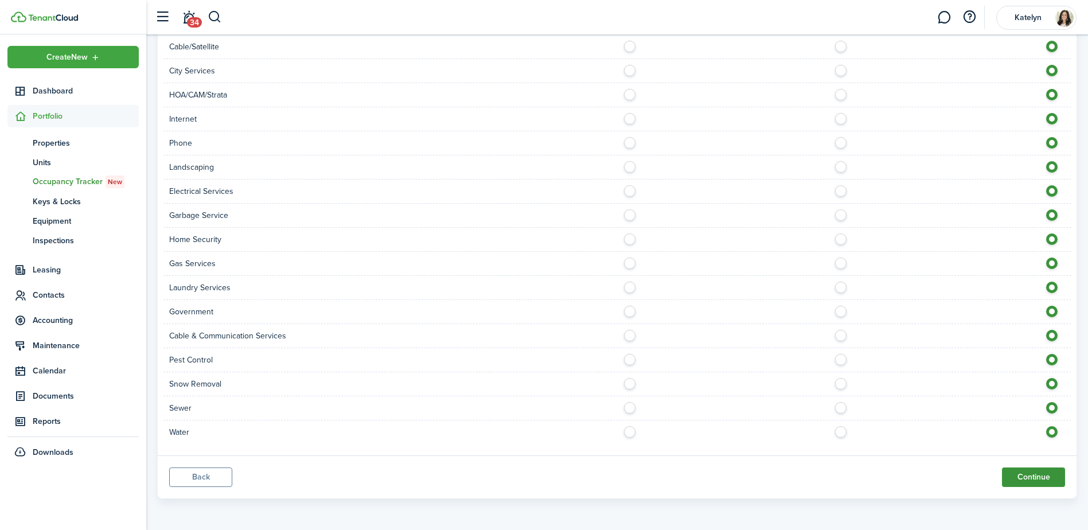
click at [1033, 481] on button "Continue" at bounding box center [1033, 476] width 63 height 19
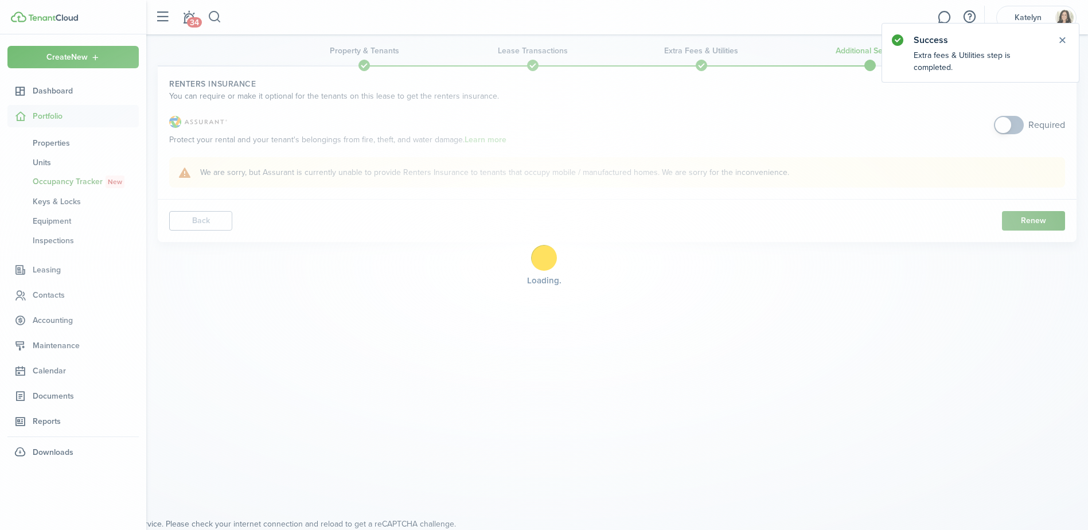
scroll to position [0, 0]
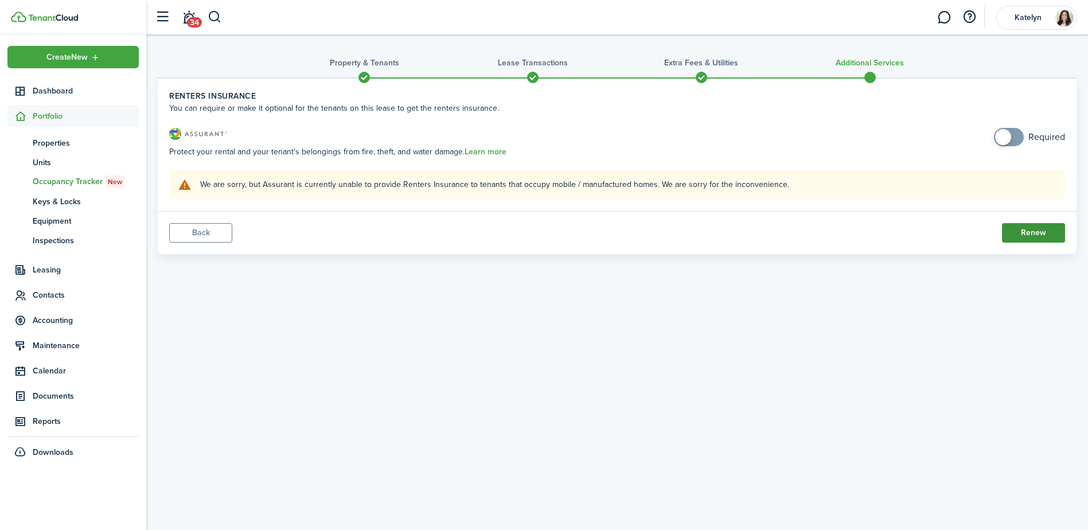
click at [1036, 231] on button "Renew" at bounding box center [1033, 232] width 63 height 19
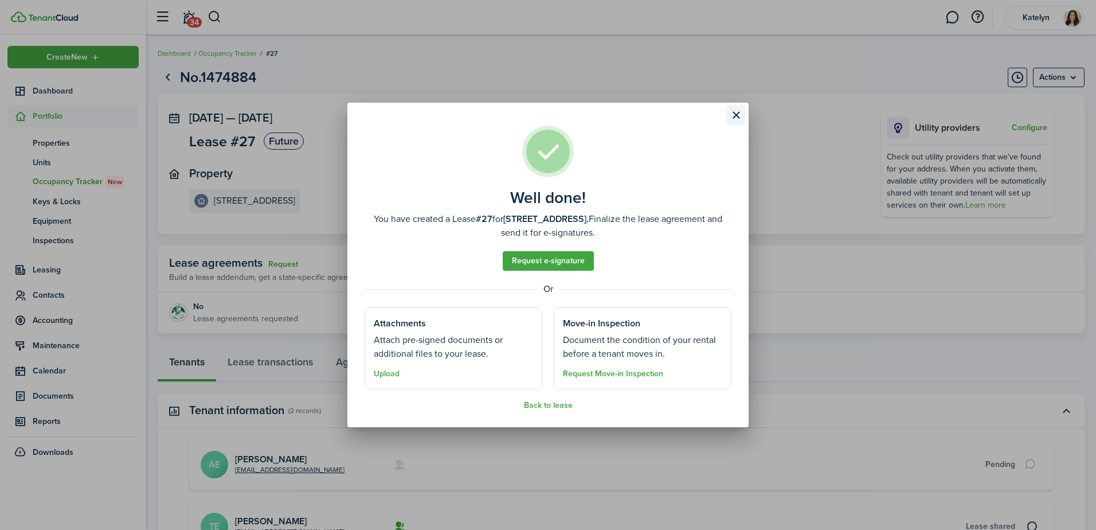
click at [736, 113] on button "Close modal" at bounding box center [736, 115] width 19 height 19
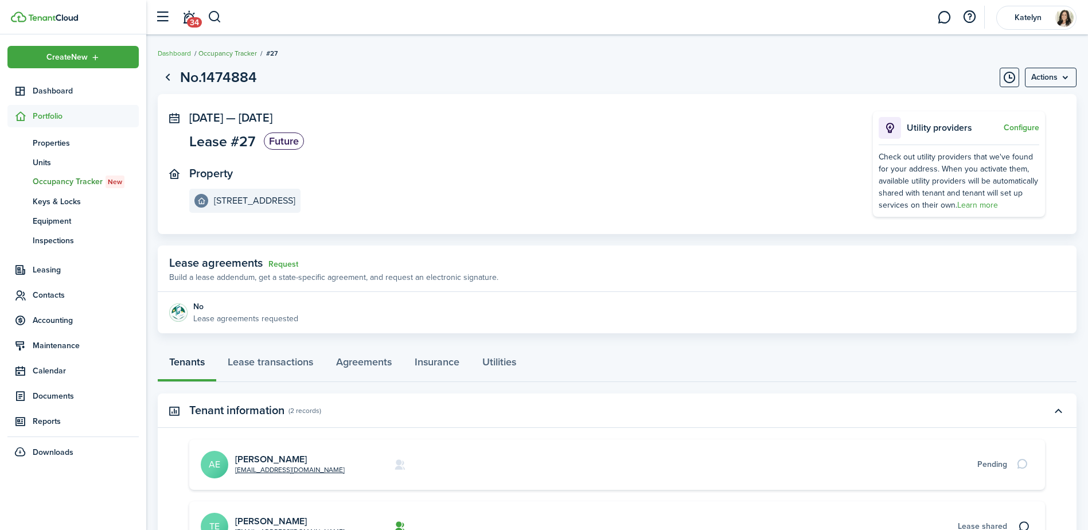
click at [237, 52] on link "Occupancy Tracker" at bounding box center [227, 53] width 58 height 10
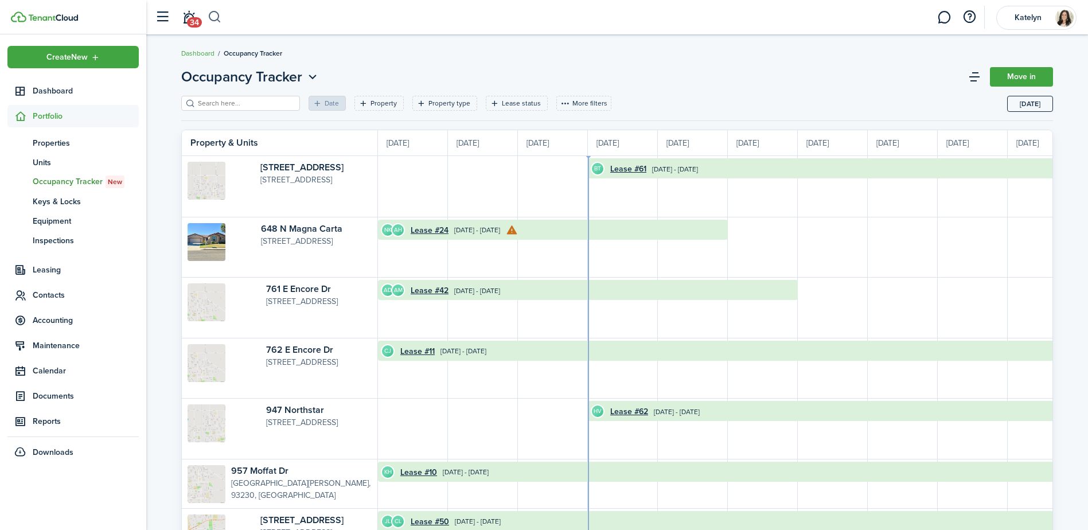
scroll to position [0, 210]
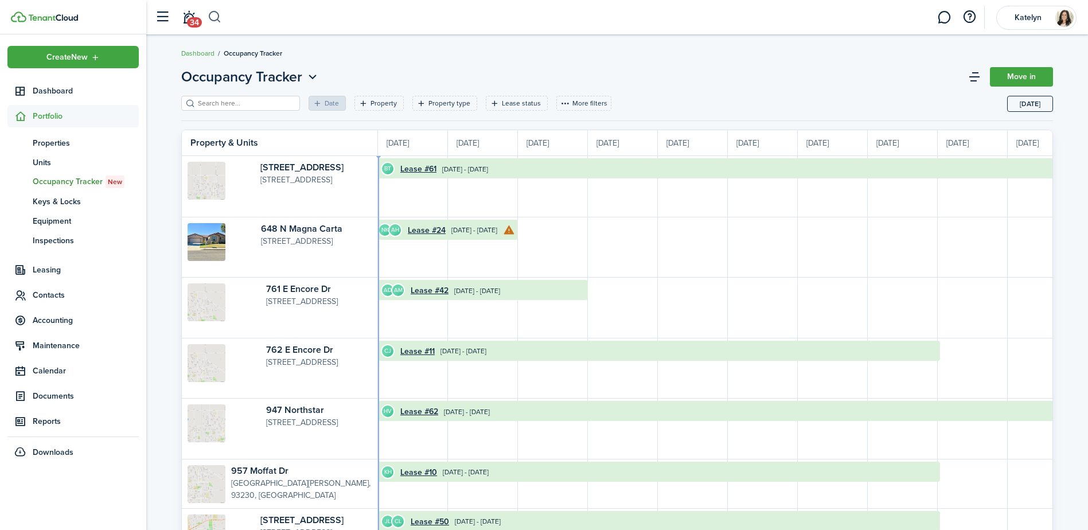
click at [215, 15] on button "button" at bounding box center [215, 16] width 14 height 19
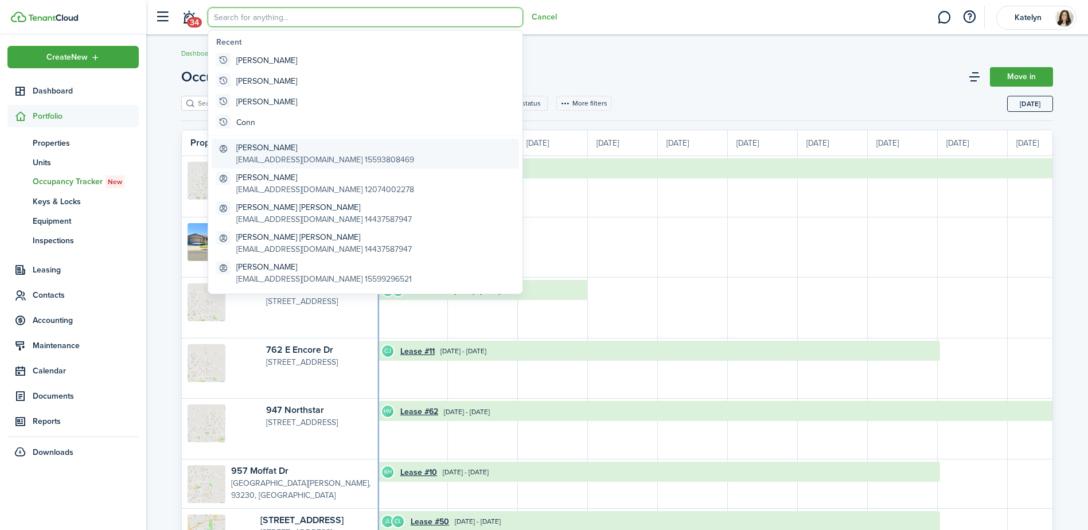
click at [288, 155] on global-search-item-description "[EMAIL_ADDRESS][DOMAIN_NAME] 15593808469" at bounding box center [325, 160] width 178 height 12
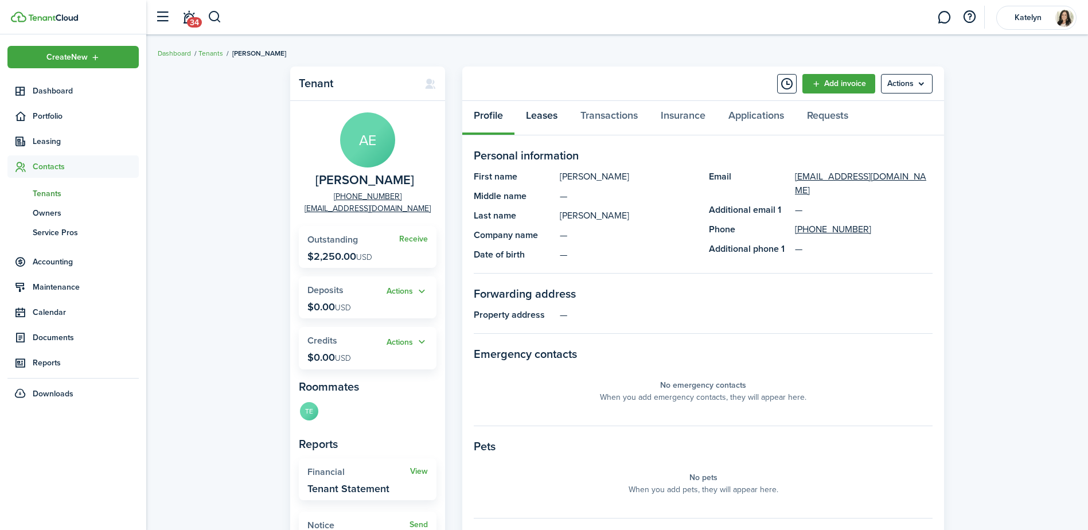
click at [540, 122] on link "Leases" at bounding box center [541, 118] width 54 height 34
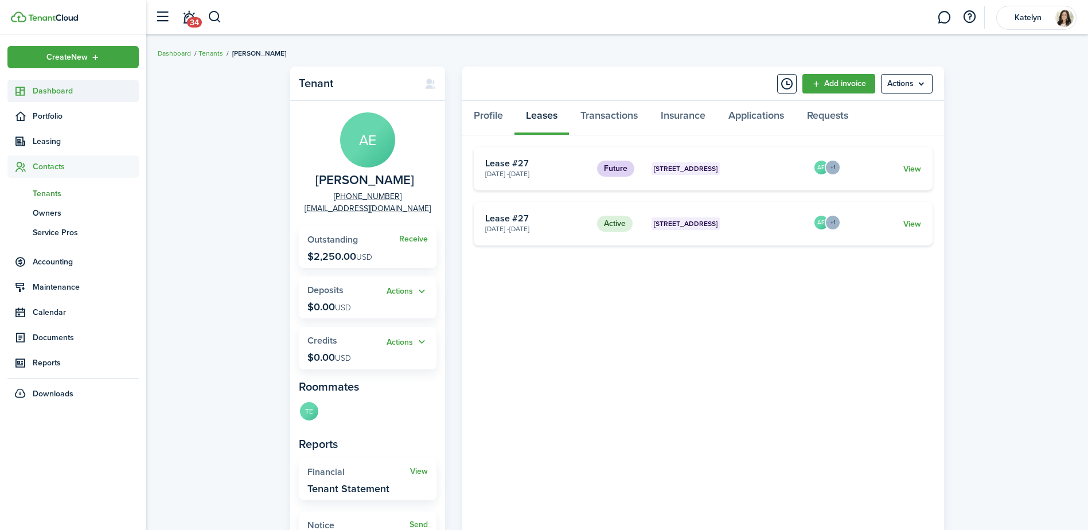
click at [39, 92] on span "Dashboard" at bounding box center [86, 91] width 106 height 12
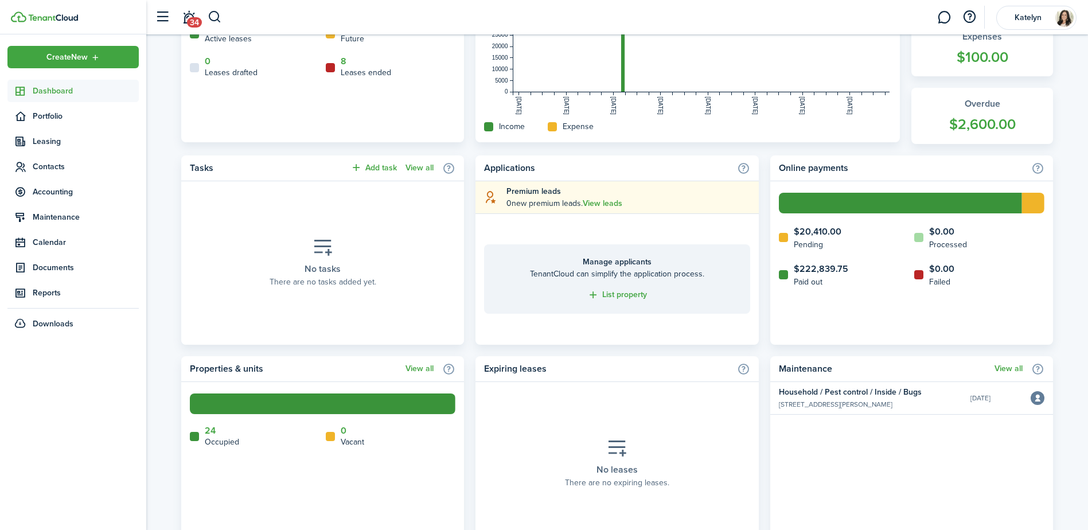
scroll to position [344, 0]
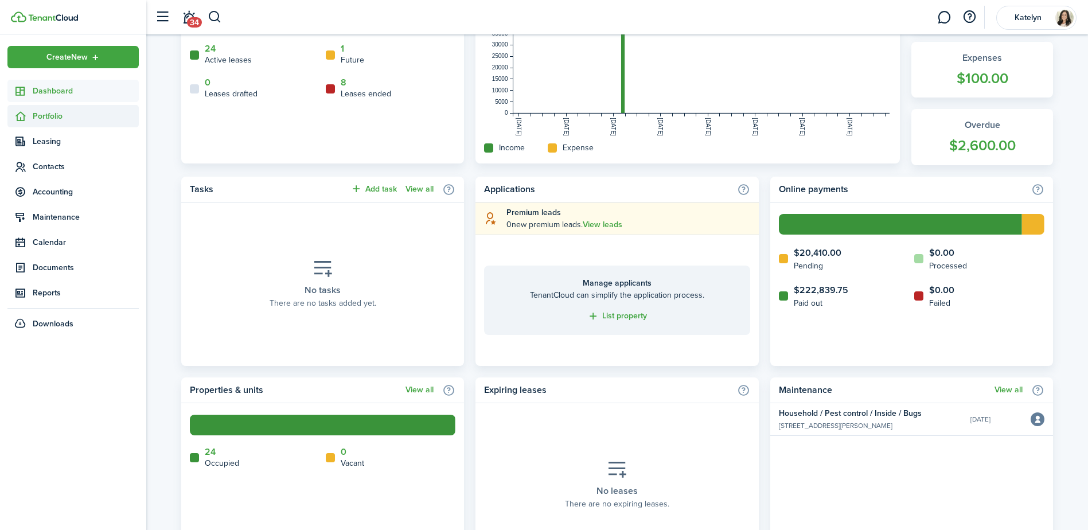
click at [57, 114] on span "Portfolio" at bounding box center [86, 116] width 106 height 12
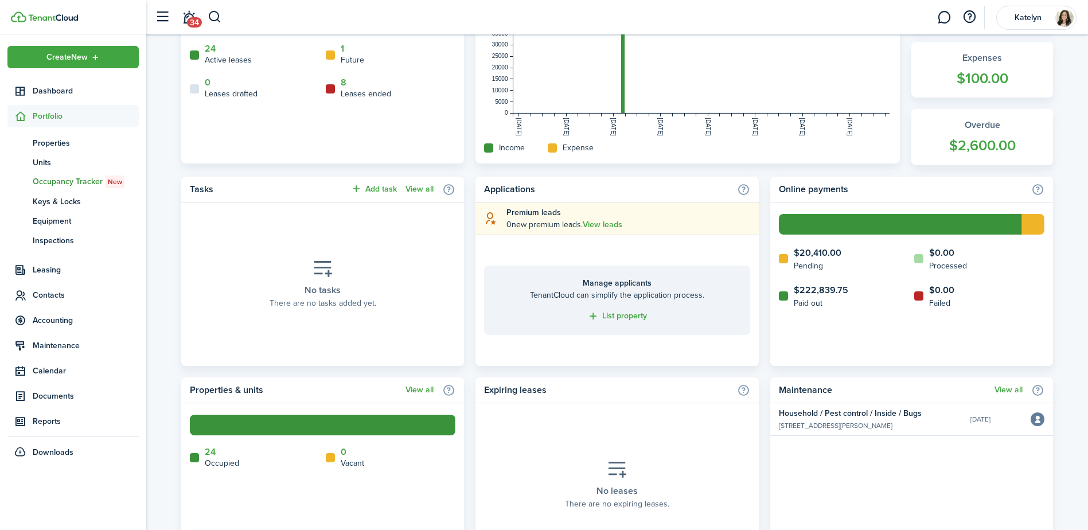
click at [71, 189] on link "oc Occupancy Tracker New" at bounding box center [72, 181] width 131 height 19
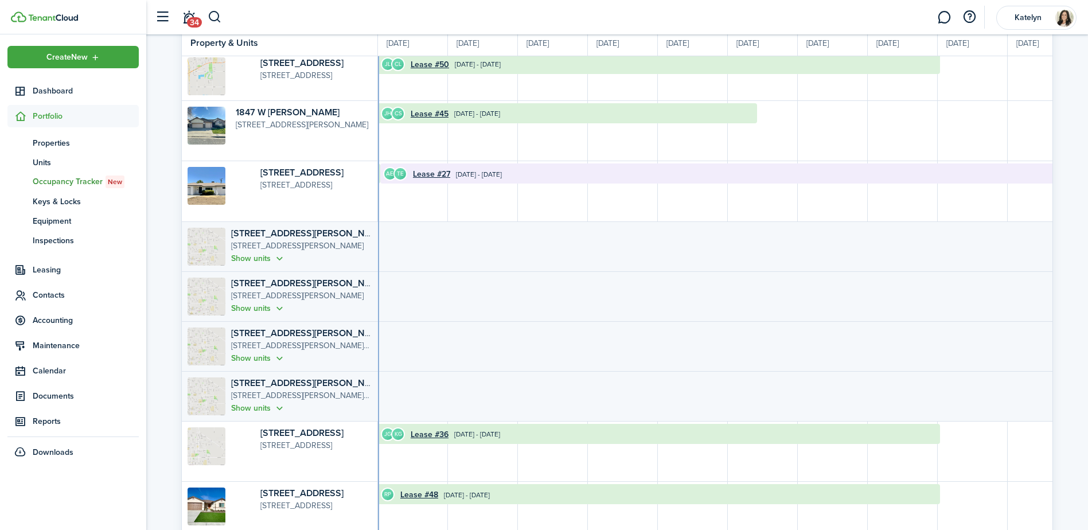
scroll to position [400, 0]
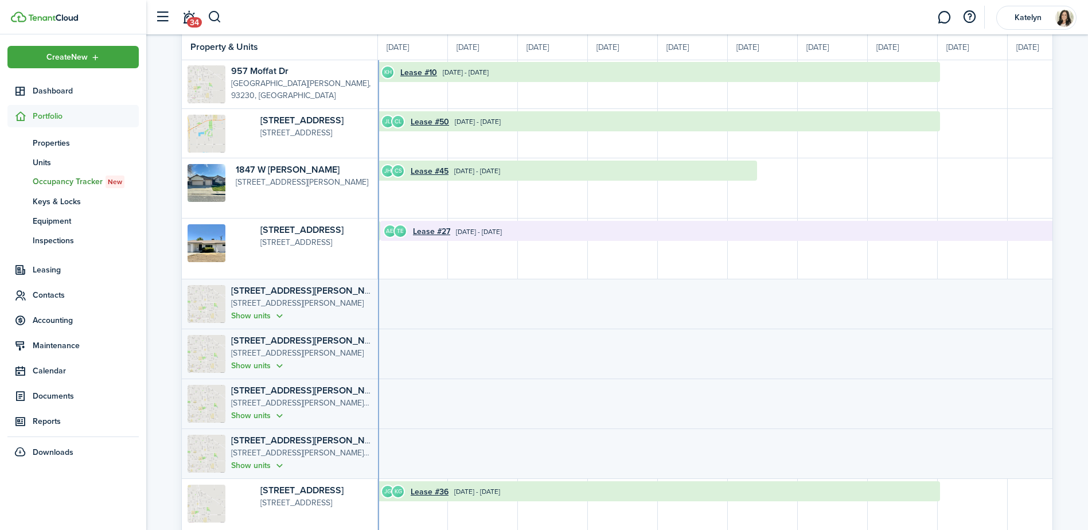
click at [474, 44] on div "[DATE]" at bounding box center [483, 46] width 70 height 25
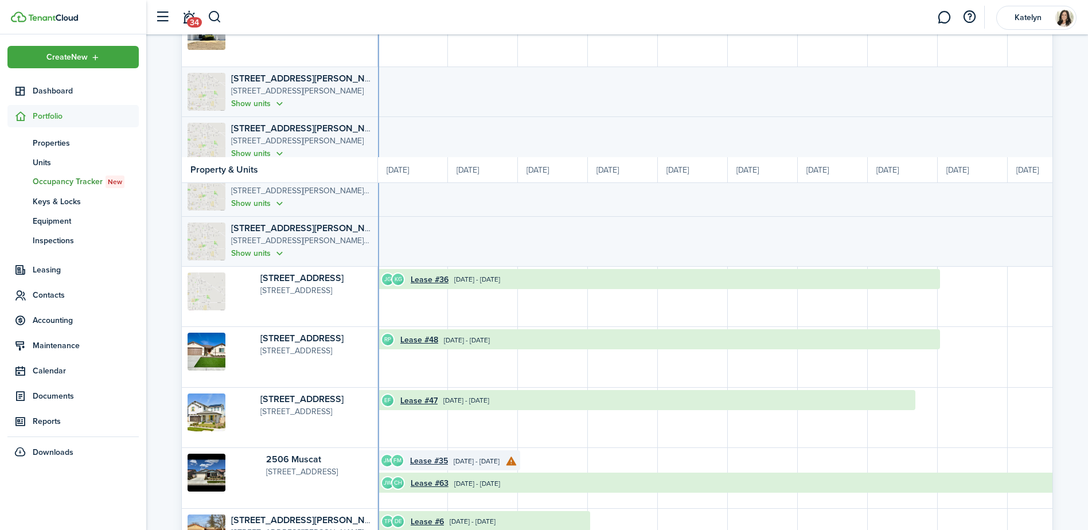
scroll to position [342, 0]
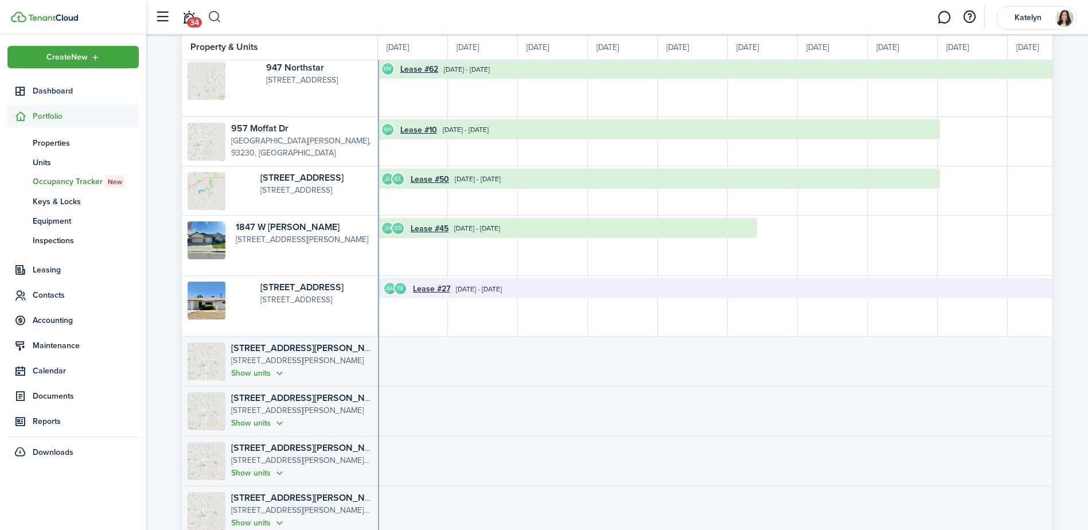
click at [217, 18] on button "button" at bounding box center [215, 16] width 14 height 19
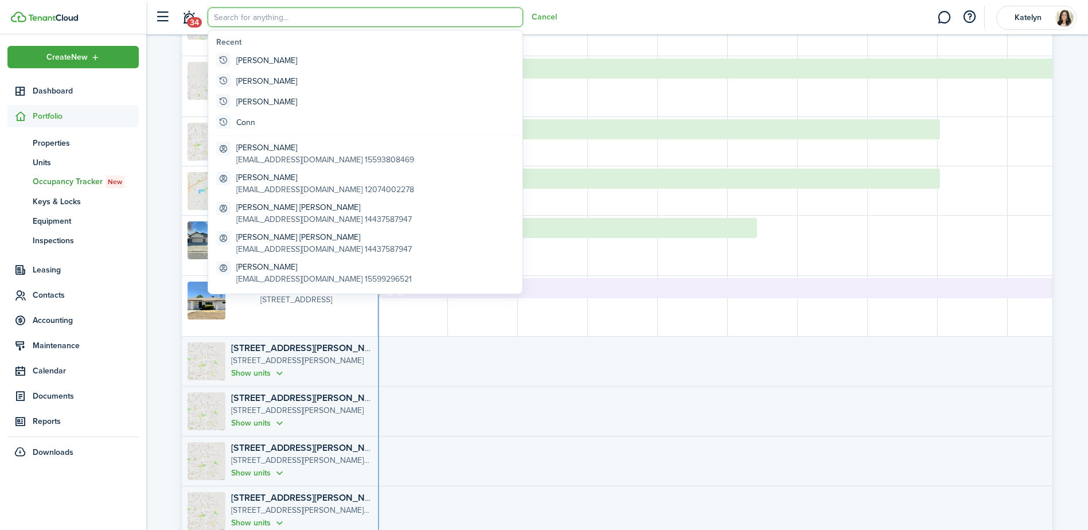
scroll to position [0, 0]
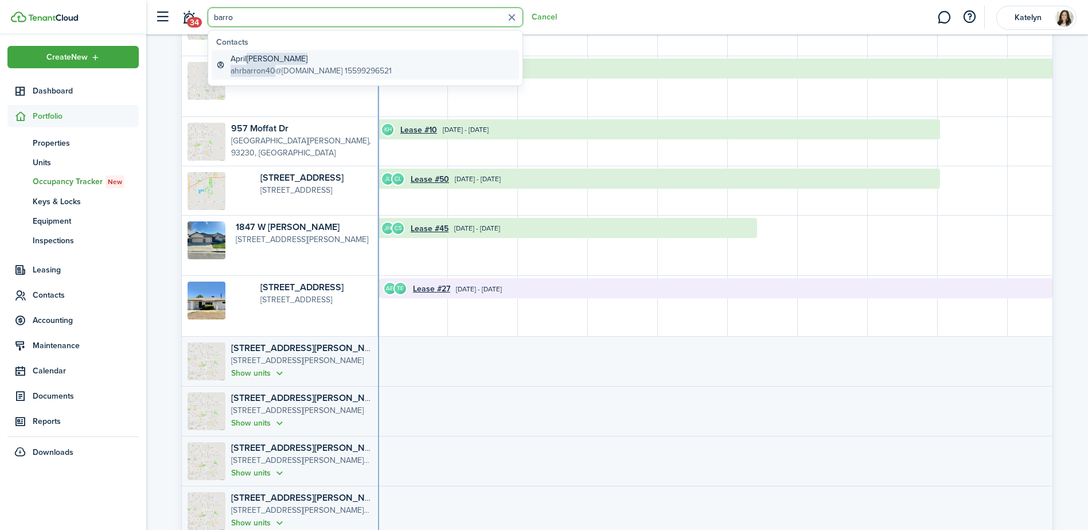
type input "barro"
click at [276, 59] on global-search-item-title "[PERSON_NAME]" at bounding box center [311, 59] width 161 height 12
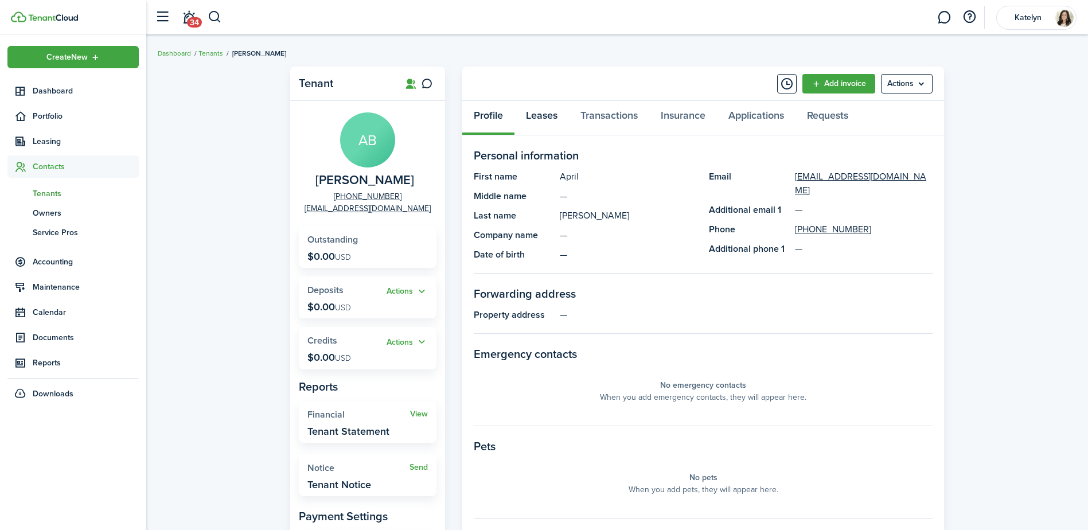
click at [542, 120] on link "Leases" at bounding box center [541, 118] width 54 height 34
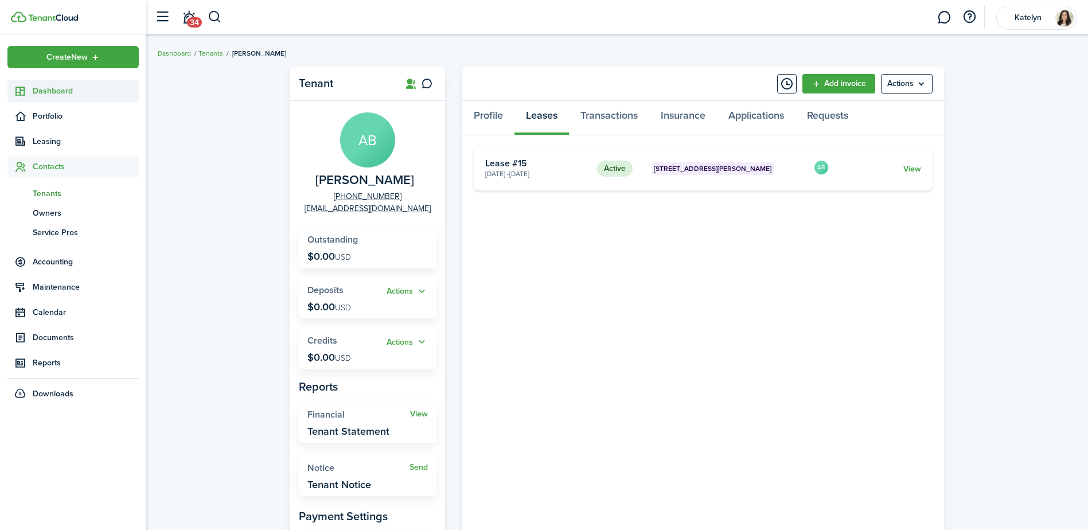
click at [73, 89] on span "Dashboard" at bounding box center [86, 91] width 106 height 12
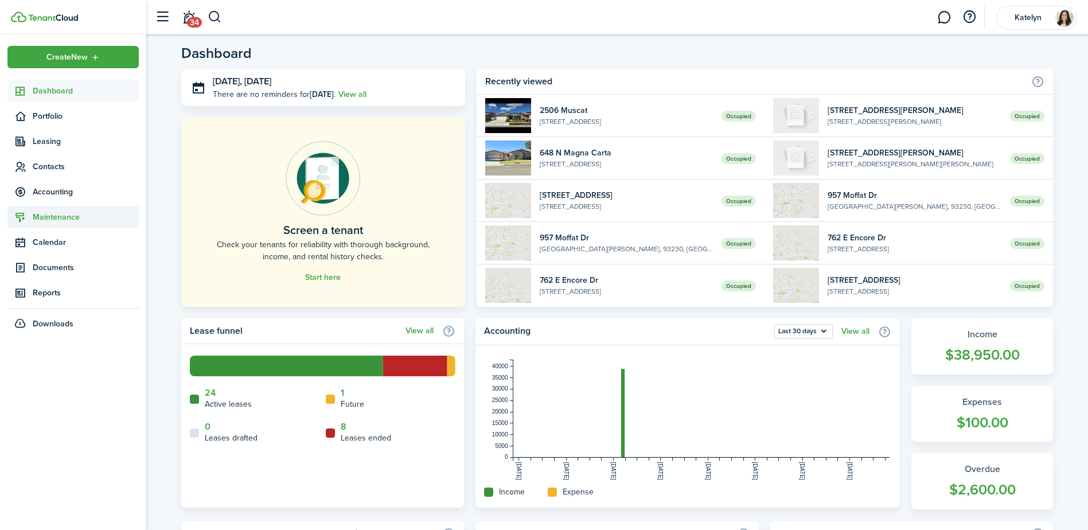
click at [58, 219] on span "Maintenance" at bounding box center [86, 217] width 106 height 12
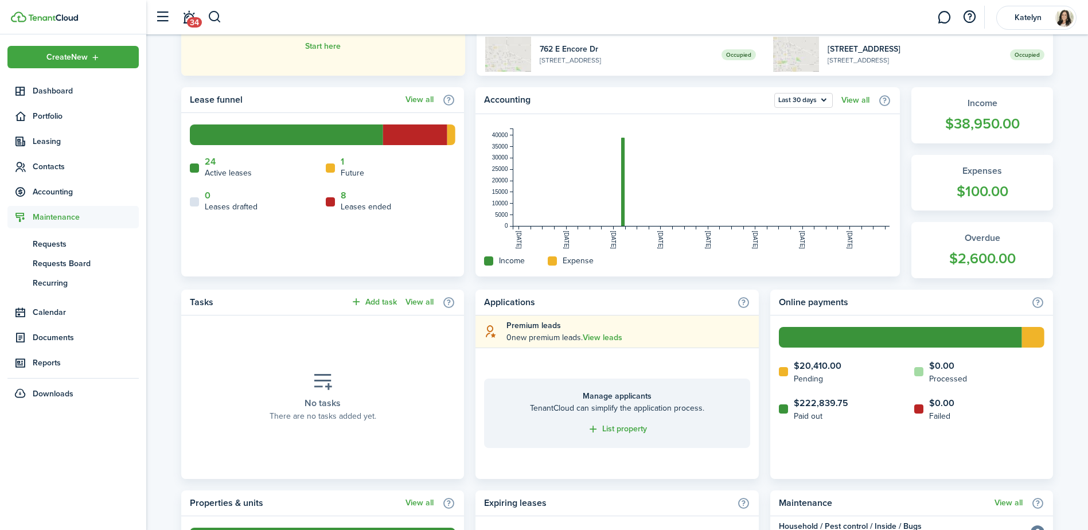
scroll to position [344, 0]
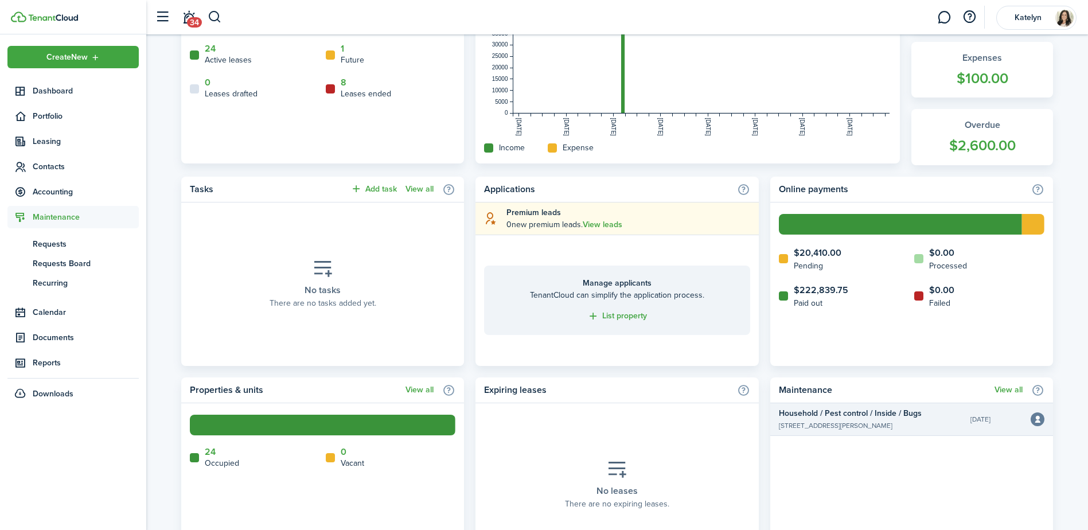
click at [986, 421] on time "[DATE]" at bounding box center [980, 419] width 20 height 10
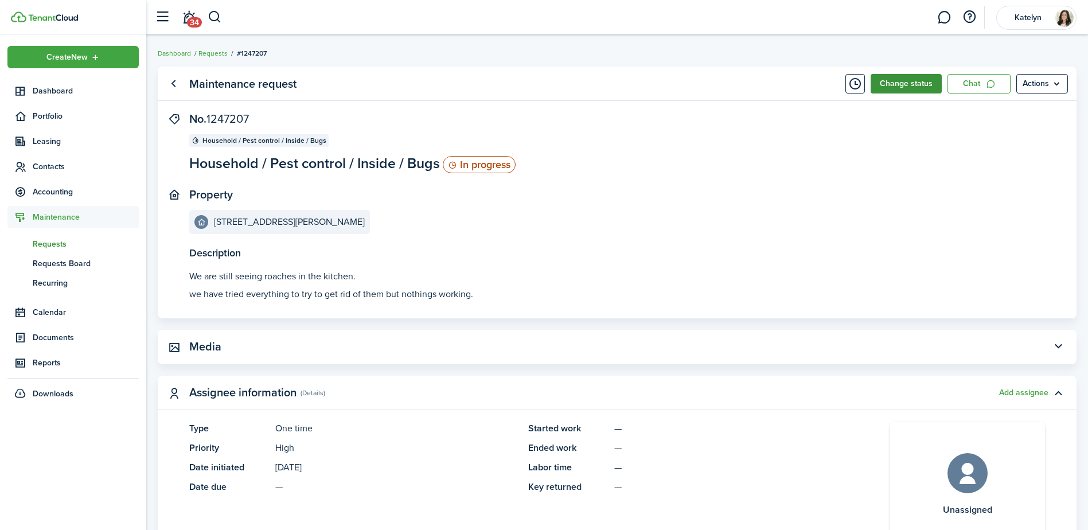
click at [903, 80] on button "Change status" at bounding box center [905, 83] width 71 height 19
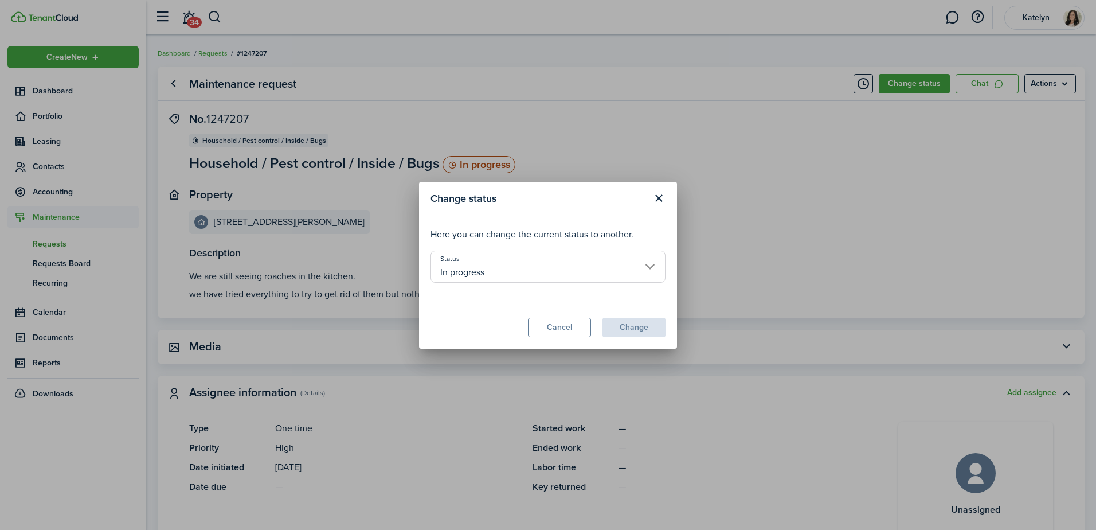
click at [600, 261] on input "In progress" at bounding box center [548, 267] width 235 height 32
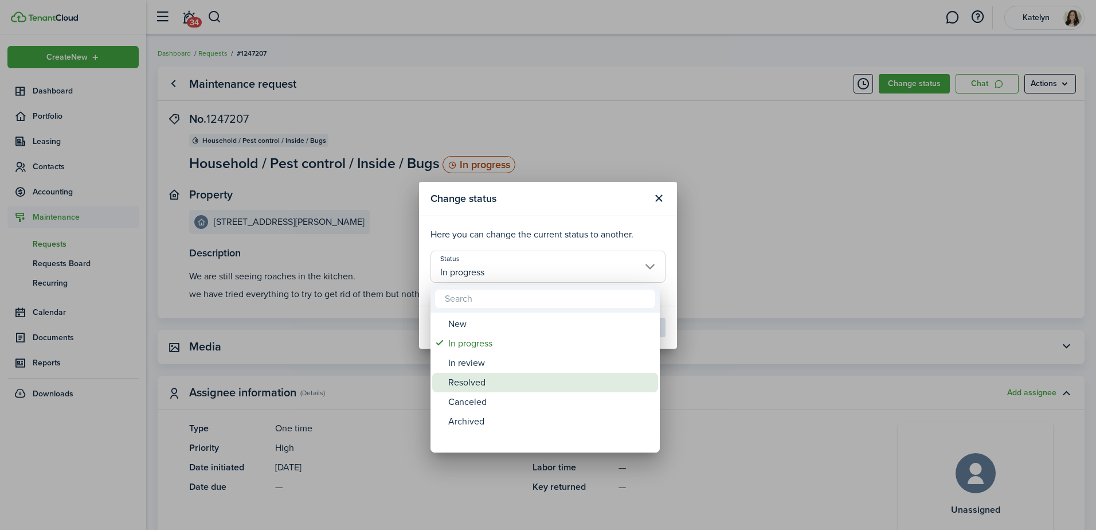
click at [481, 380] on div "Resolved" at bounding box center [549, 382] width 203 height 19
type input "Resolved"
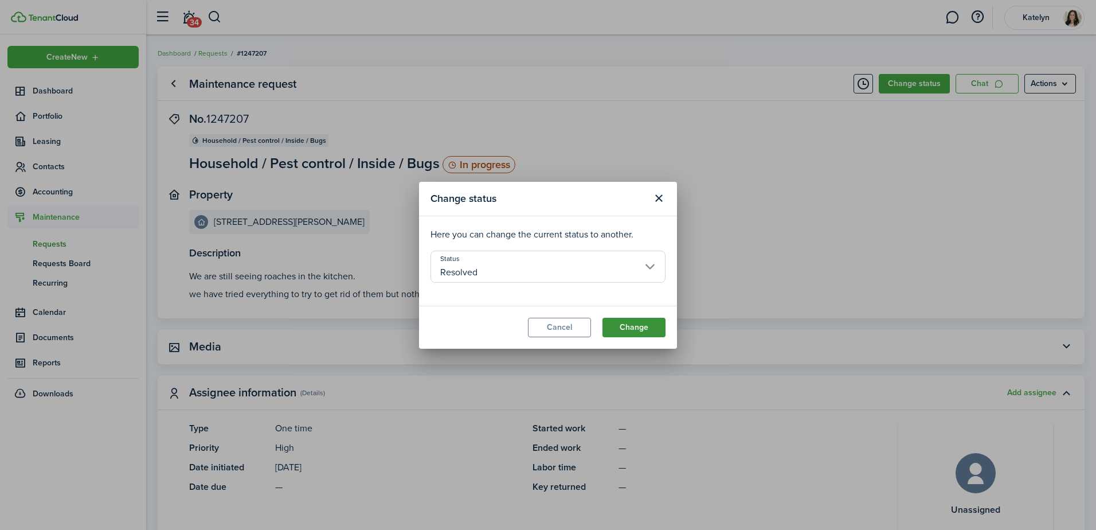
click at [643, 325] on button "Change" at bounding box center [634, 327] width 63 height 19
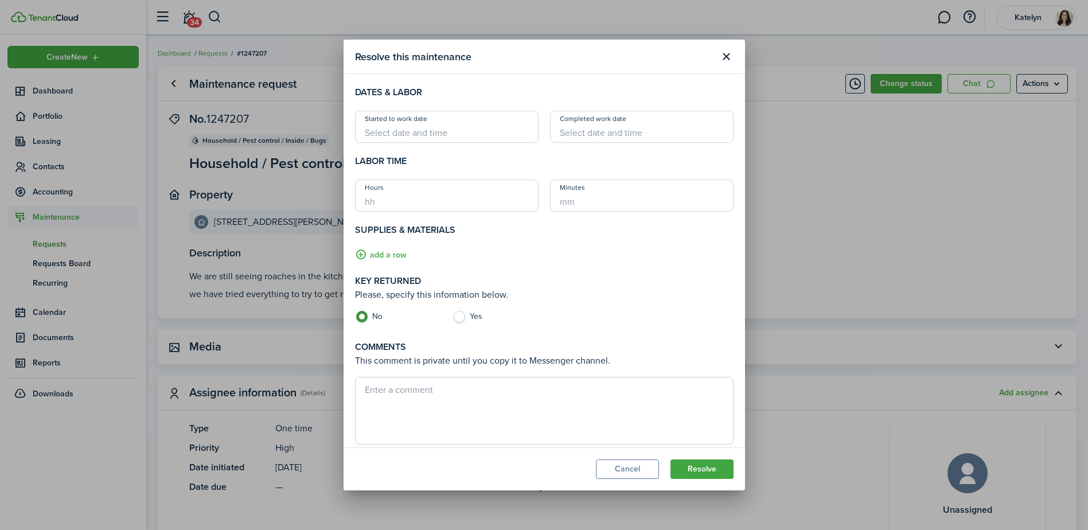
click at [575, 395] on textarea at bounding box center [544, 410] width 377 height 55
type textarea "[PERSON_NAME] completed 4 interior treatments every 2 weeks. Tenant made unit a…"
click at [695, 464] on button "Resolve" at bounding box center [701, 468] width 63 height 19
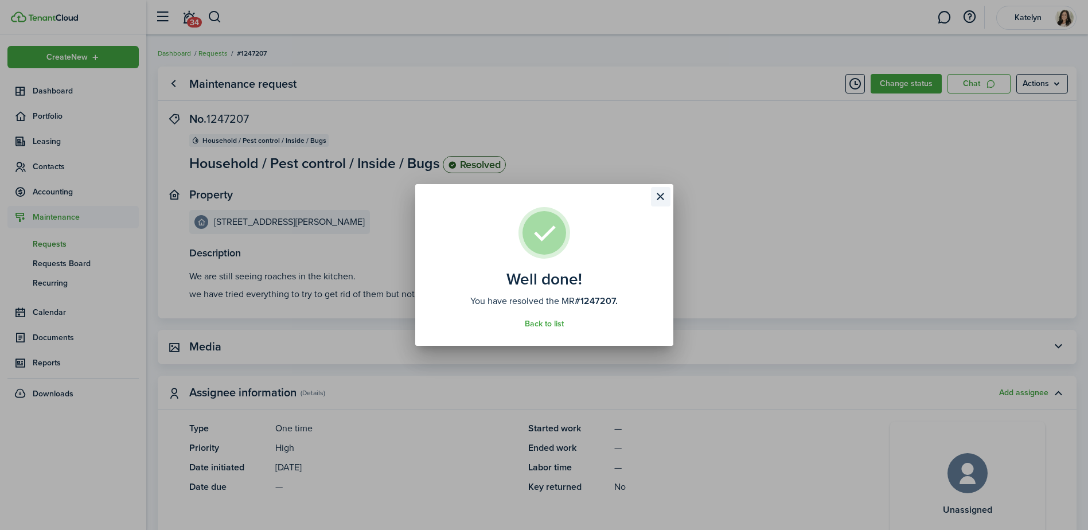
click at [658, 196] on button "Close modal" at bounding box center [660, 196] width 19 height 19
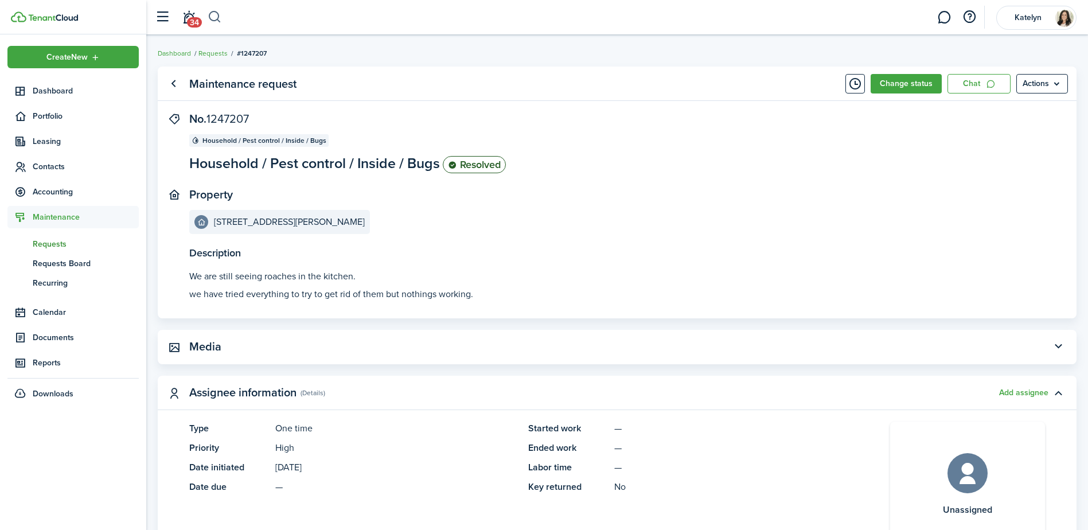
click at [217, 18] on button "button" at bounding box center [215, 16] width 14 height 19
type input "white oak"
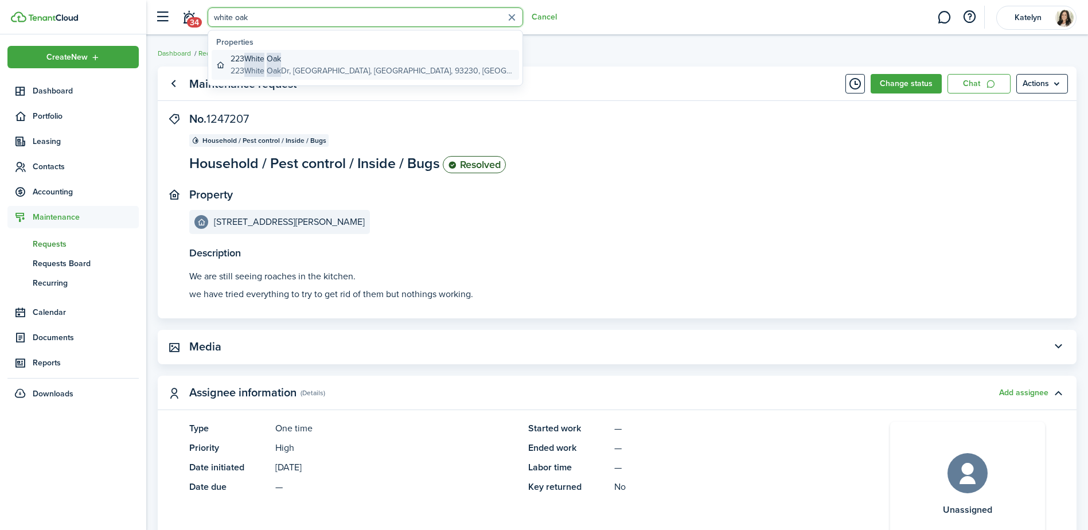
click at [303, 56] on global-search-item-title "[STREET_ADDRESS]" at bounding box center [373, 59] width 284 height 12
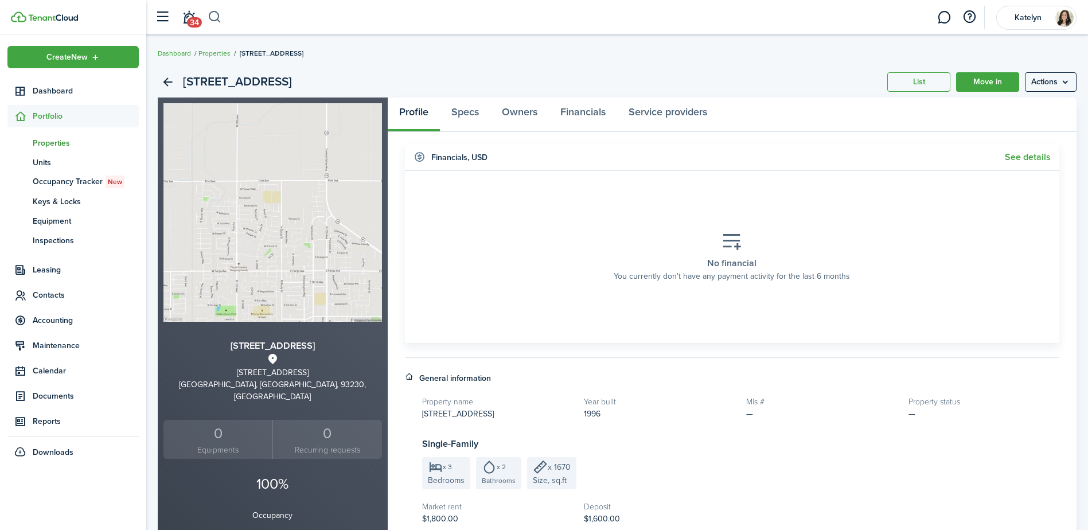
click at [216, 17] on button "button" at bounding box center [215, 16] width 14 height 19
type input "[PERSON_NAME]"
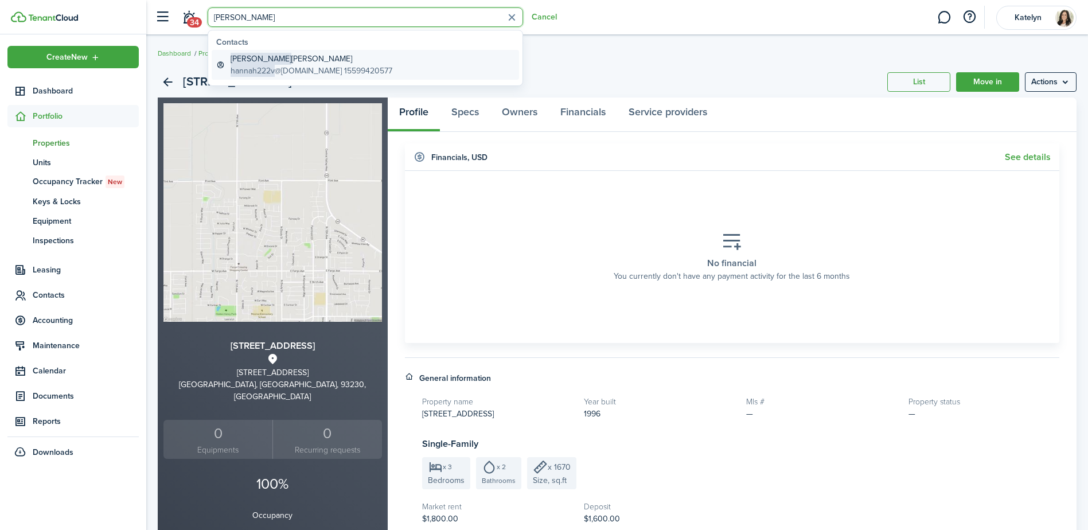
click at [264, 59] on global-search-item-title "[PERSON_NAME]" at bounding box center [312, 59] width 162 height 12
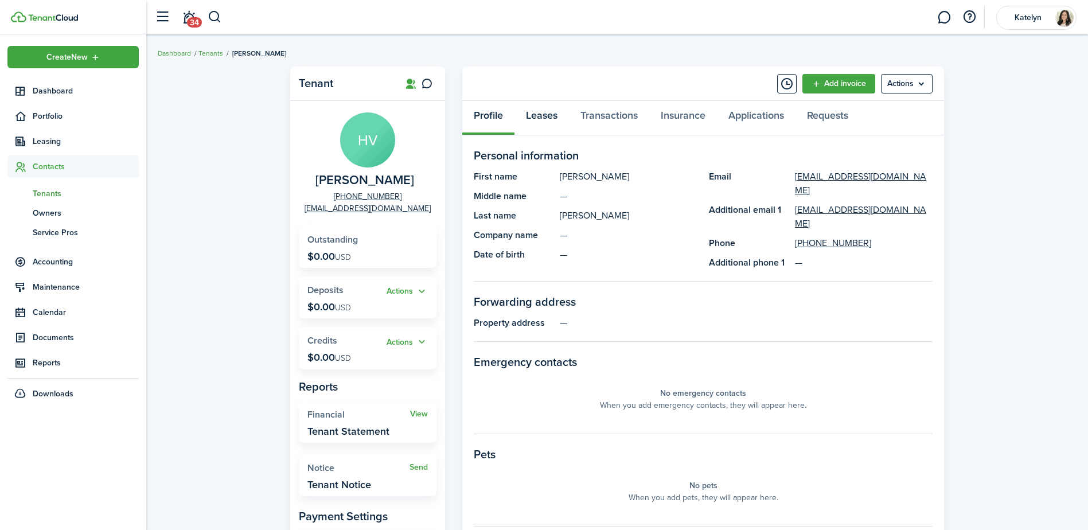
click at [551, 118] on link "Leases" at bounding box center [541, 118] width 54 height 34
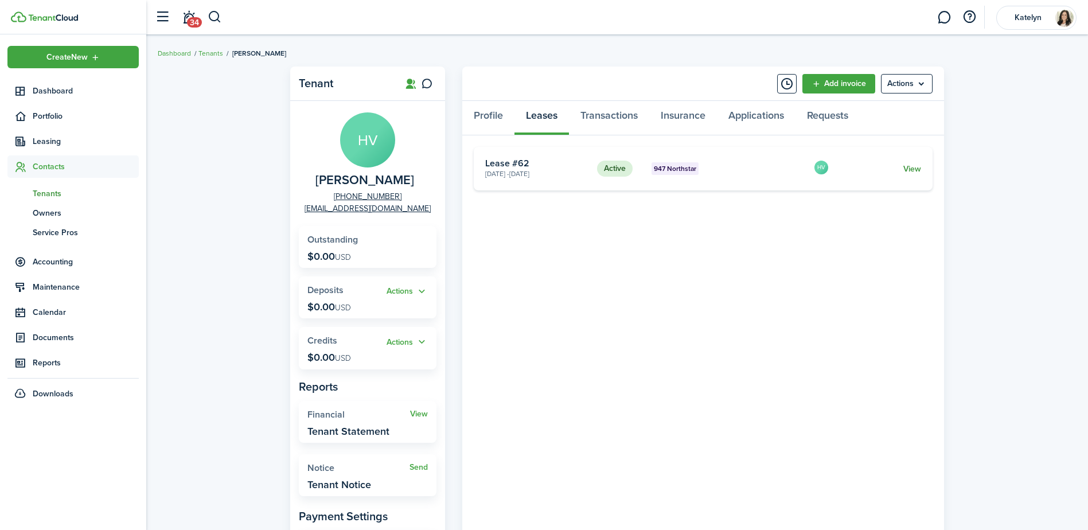
click at [909, 170] on link "View" at bounding box center [912, 169] width 18 height 12
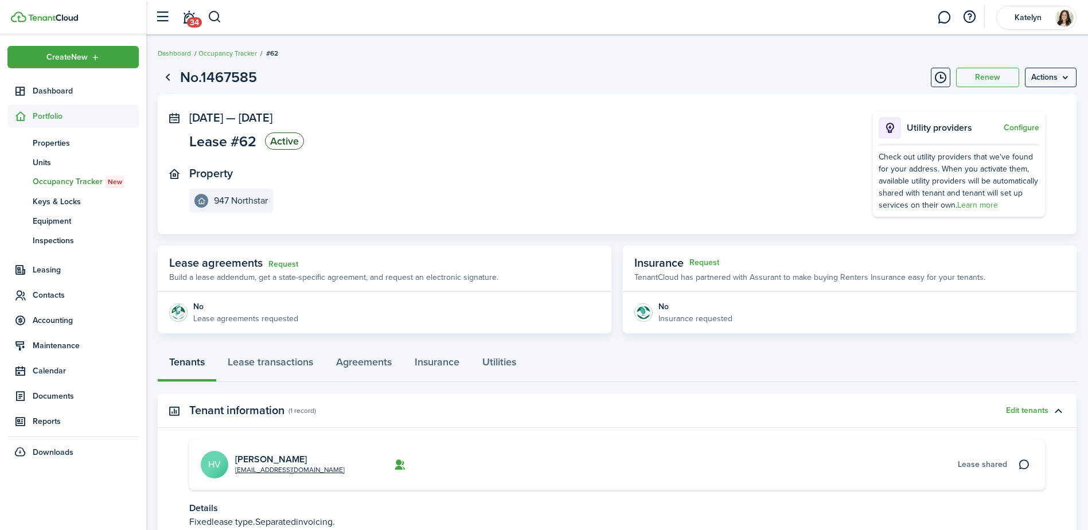
scroll to position [93, 0]
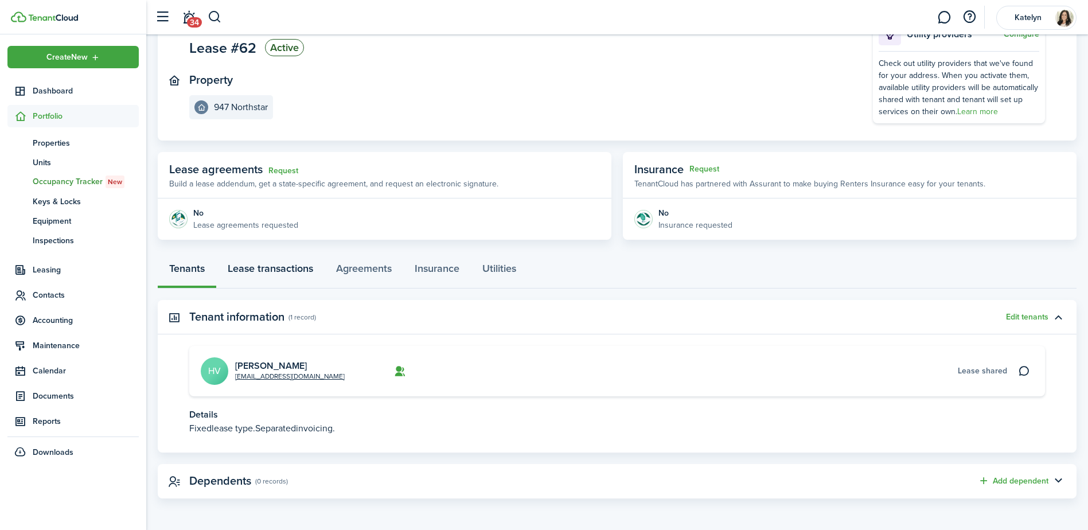
click at [273, 270] on link "Lease transactions" at bounding box center [270, 271] width 108 height 34
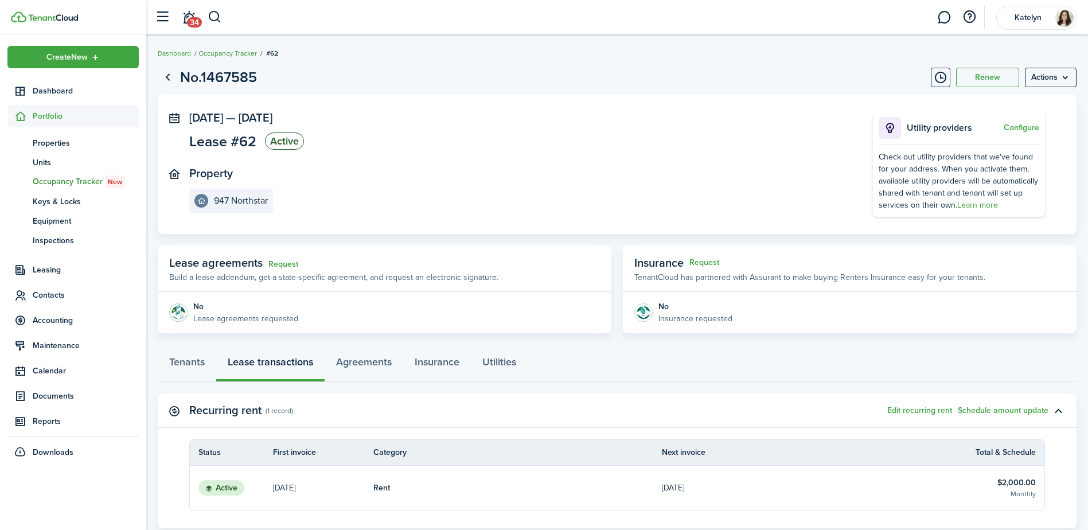
click at [214, 52] on link "Occupancy Tracker" at bounding box center [227, 53] width 58 height 10
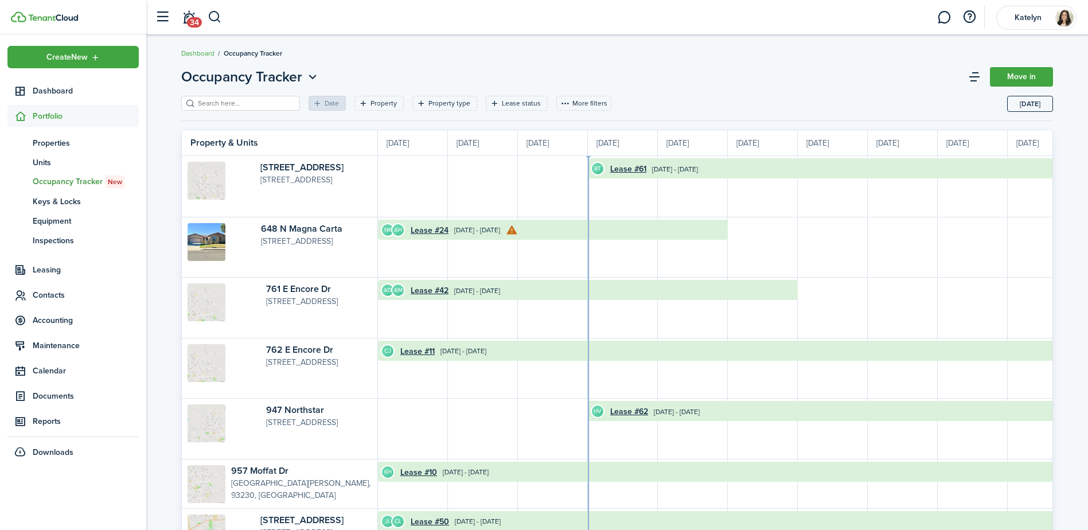
scroll to position [0, 210]
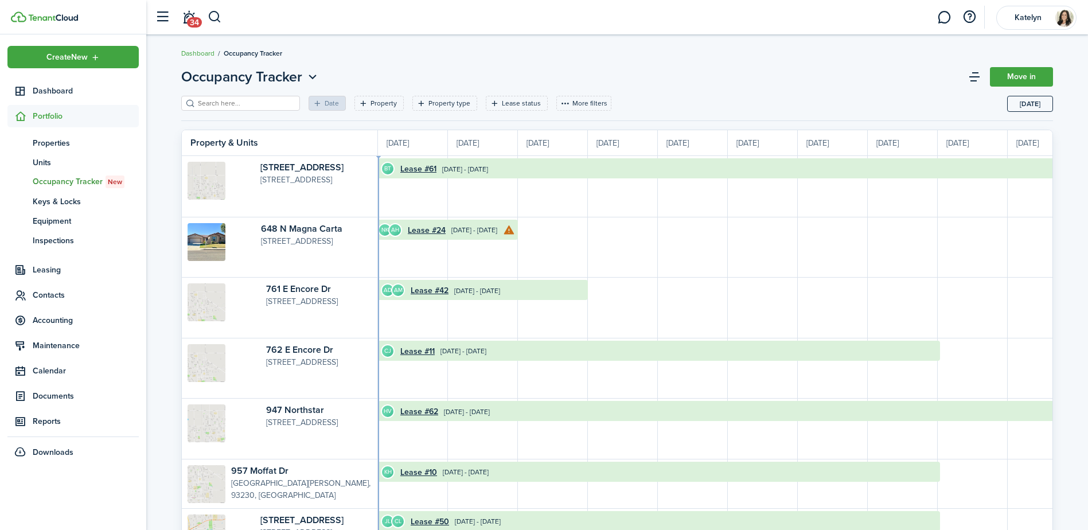
drag, startPoint x: 427, startPoint y: 261, endPoint x: 549, endPoint y: 261, distance: 122.7
click at [549, 261] on timeline-board-event-group "NK AH Lease #24 [DATE] - [DATE]" at bounding box center [1049, 247] width 2155 height 60
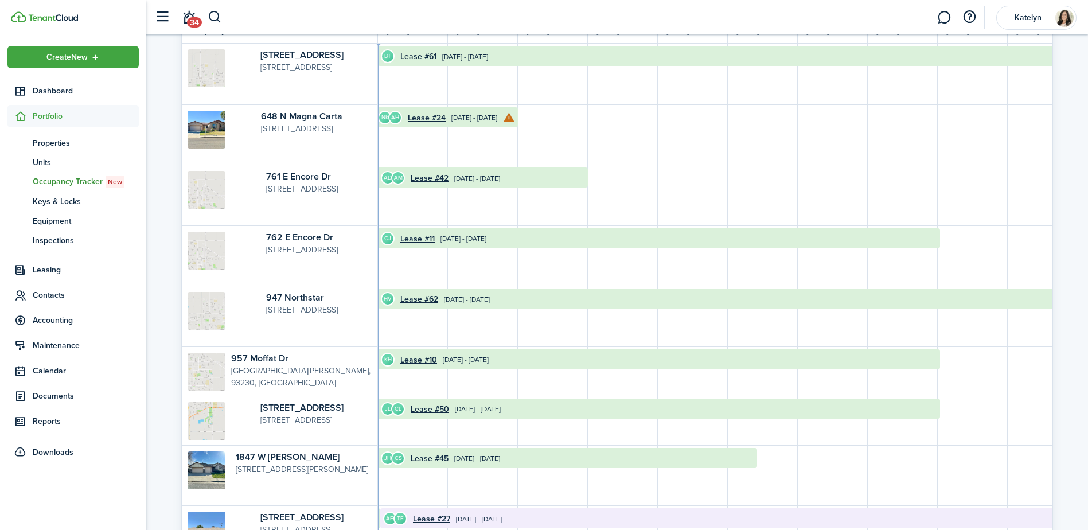
scroll to position [0, 0]
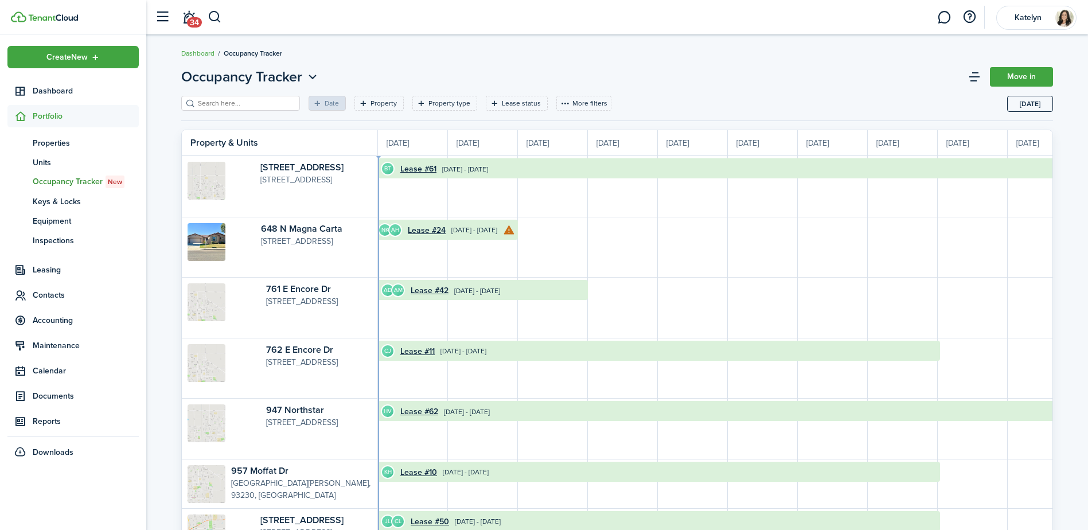
click at [87, 182] on span "Occupancy Tracker New" at bounding box center [86, 181] width 106 height 13
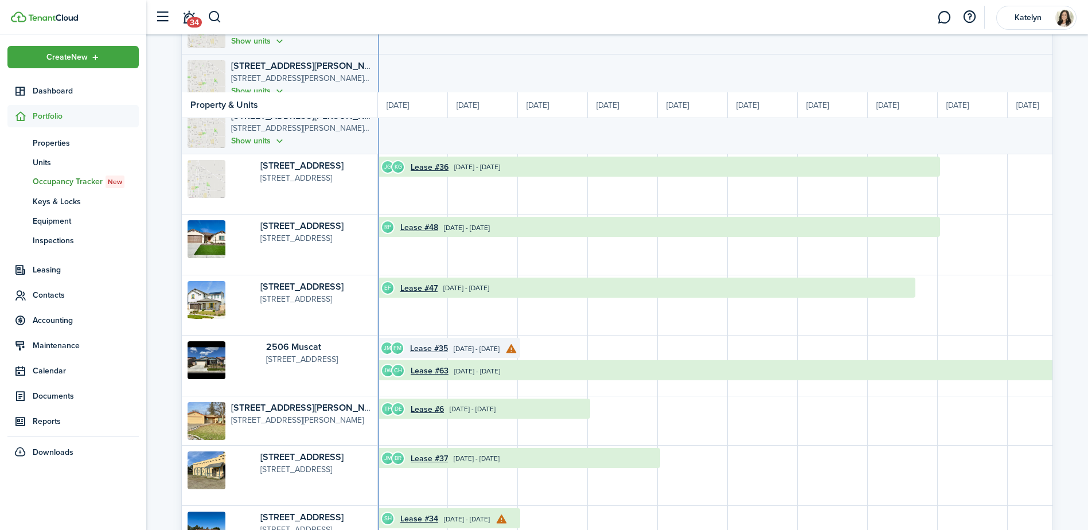
scroll to position [801, 0]
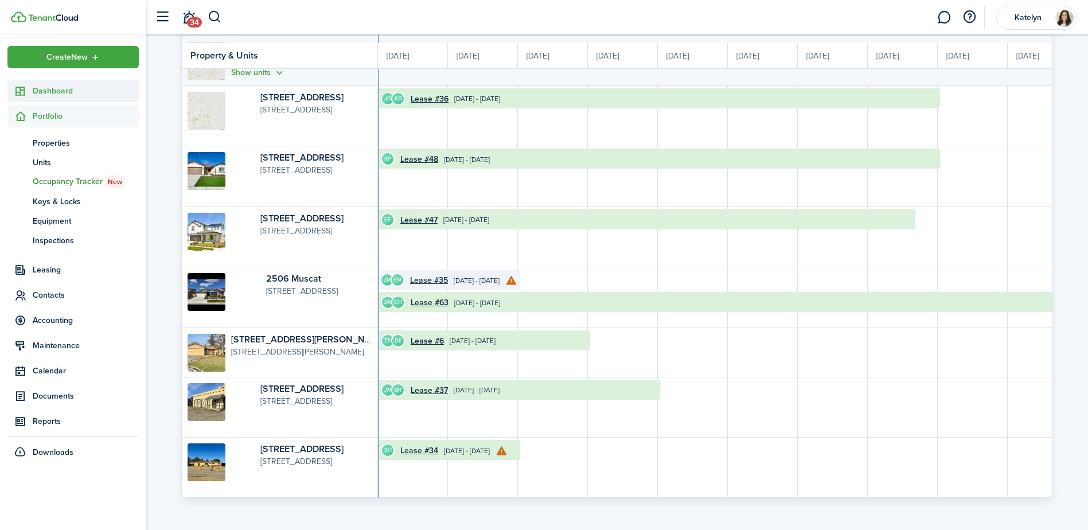
click at [58, 87] on span "Dashboard" at bounding box center [86, 91] width 106 height 12
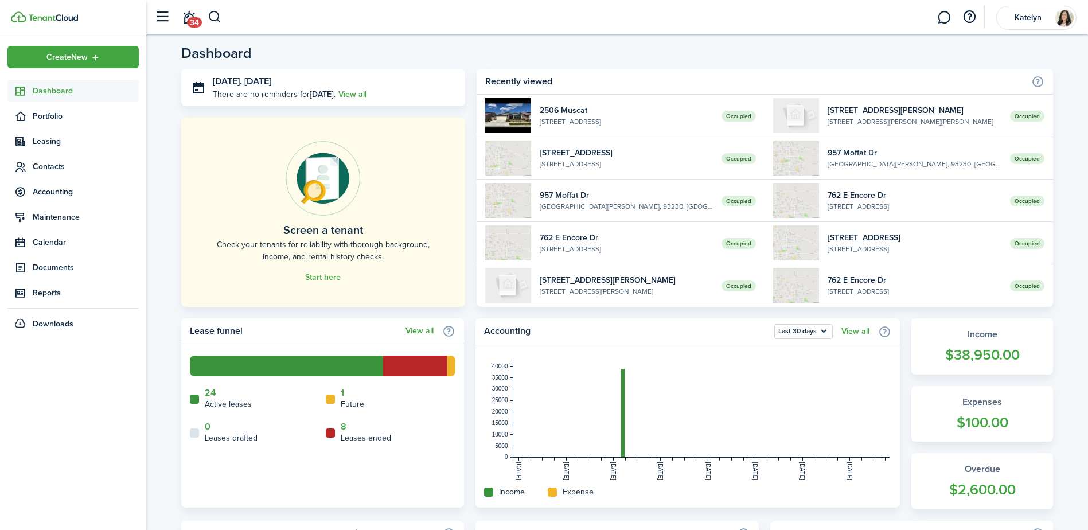
scroll to position [344, 0]
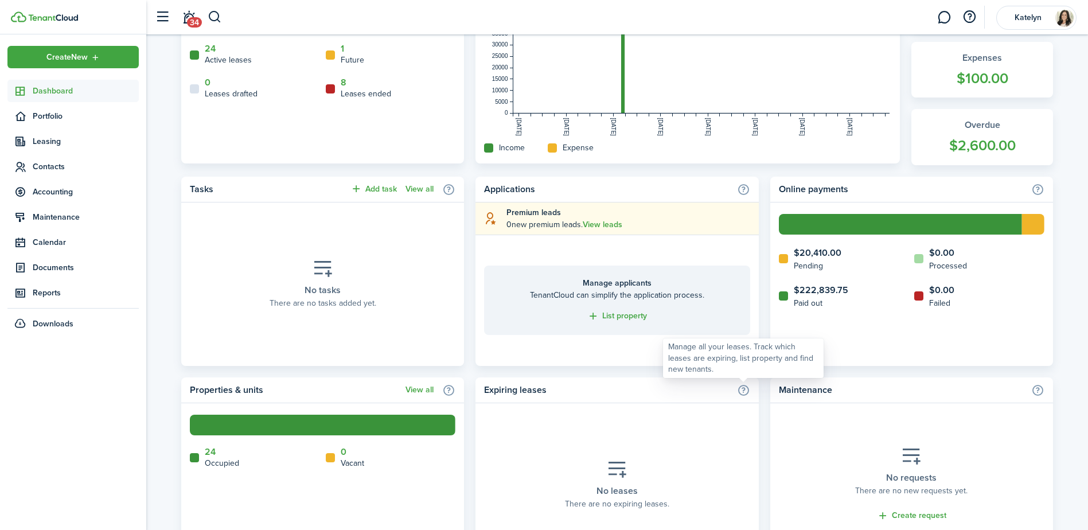
click at [743, 388] on info-icon at bounding box center [743, 390] width 13 height 13
click at [528, 389] on home-widget-title "Expiring leases" at bounding box center [607, 390] width 247 height 14
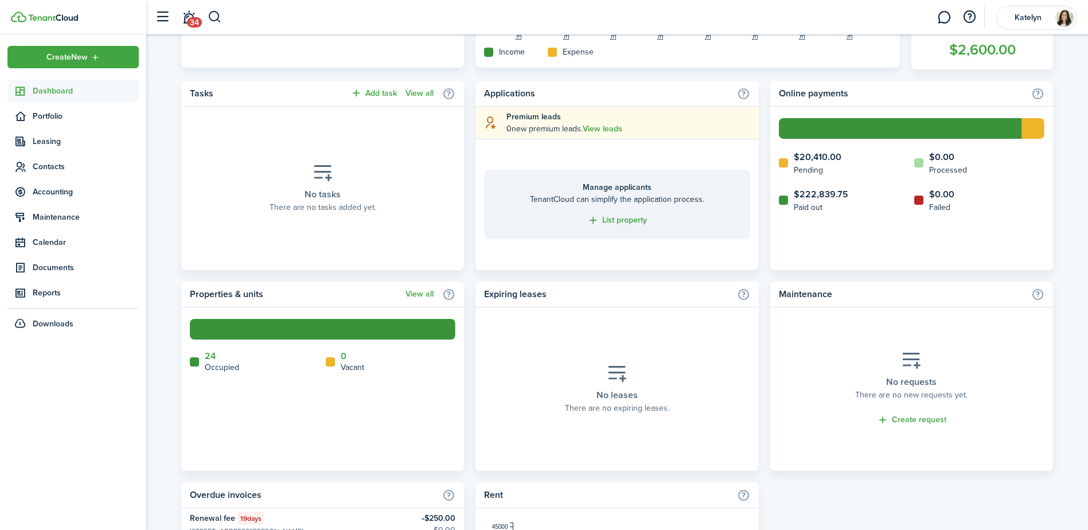
scroll to position [573, 0]
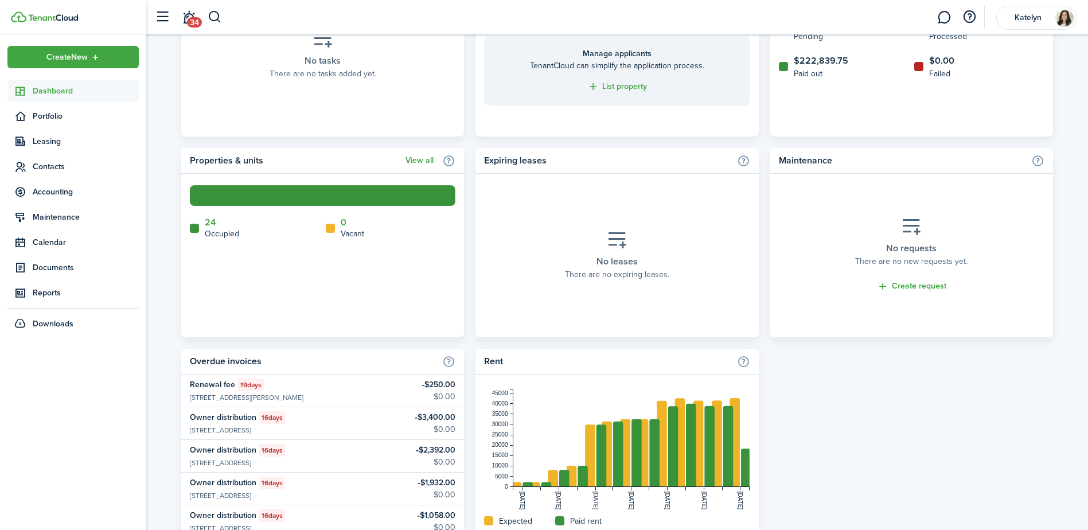
drag, startPoint x: 589, startPoint y: 231, endPoint x: 603, endPoint y: 240, distance: 16.5
click at [589, 231] on div "No leases There are no expiring leases." at bounding box center [617, 255] width 122 height 68
click at [614, 245] on icon at bounding box center [617, 240] width 21 height 20
click at [618, 279] on placeholder-description "There are no expiring leases." at bounding box center [617, 274] width 104 height 12
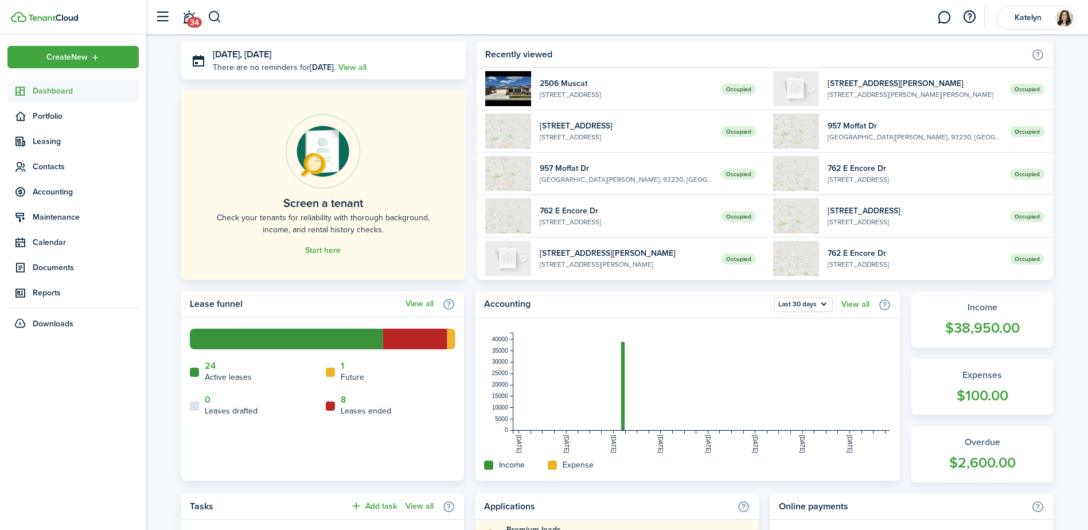
scroll to position [0, 0]
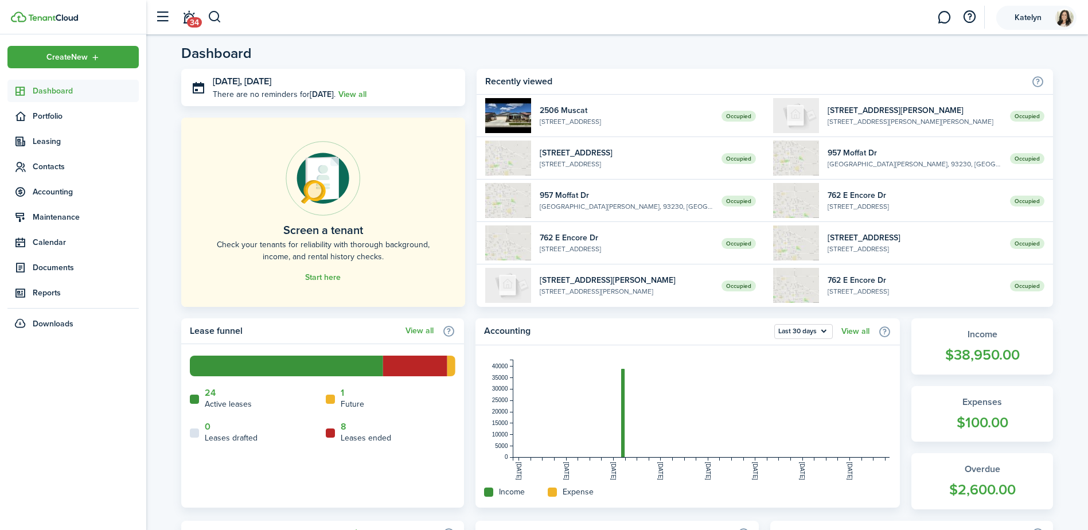
click at [1030, 17] on span "Katelyn" at bounding box center [1028, 18] width 46 height 8
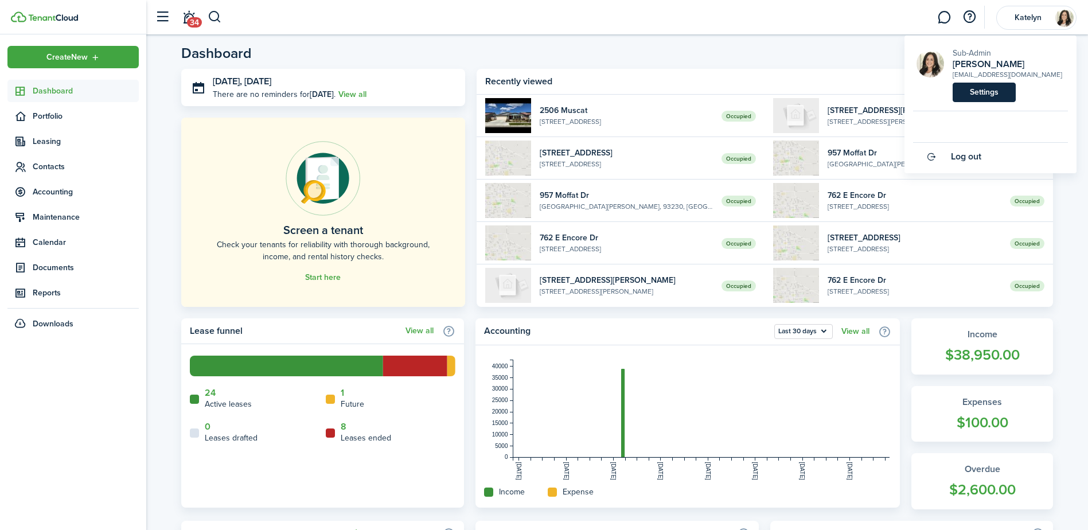
click at [987, 91] on link "Settings" at bounding box center [983, 92] width 63 height 19
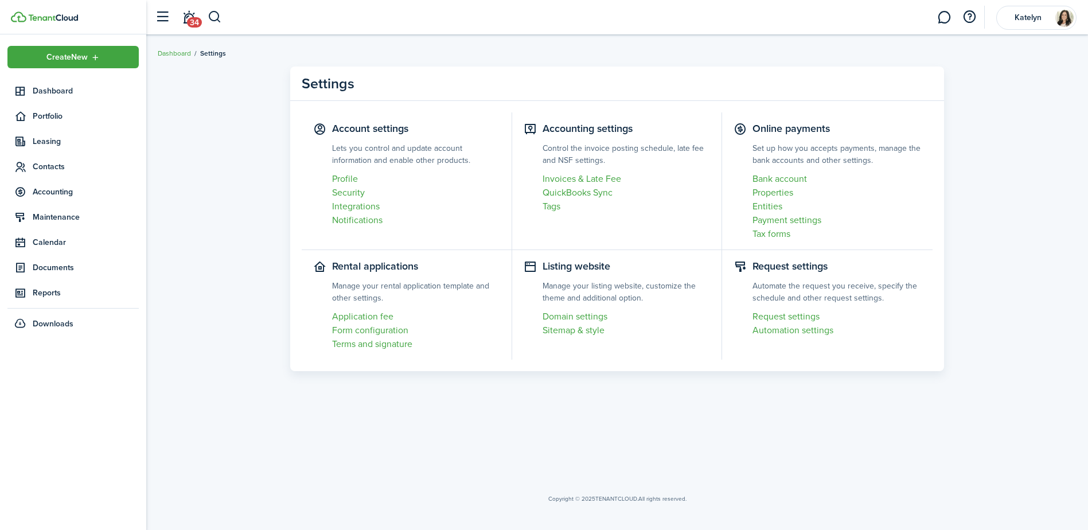
click at [376, 264] on settings-item "Rental applications Manage your rental application template and other settings.…" at bounding box center [407, 305] width 210 height 110
click at [808, 332] on link "Automation settings" at bounding box center [836, 330] width 169 height 14
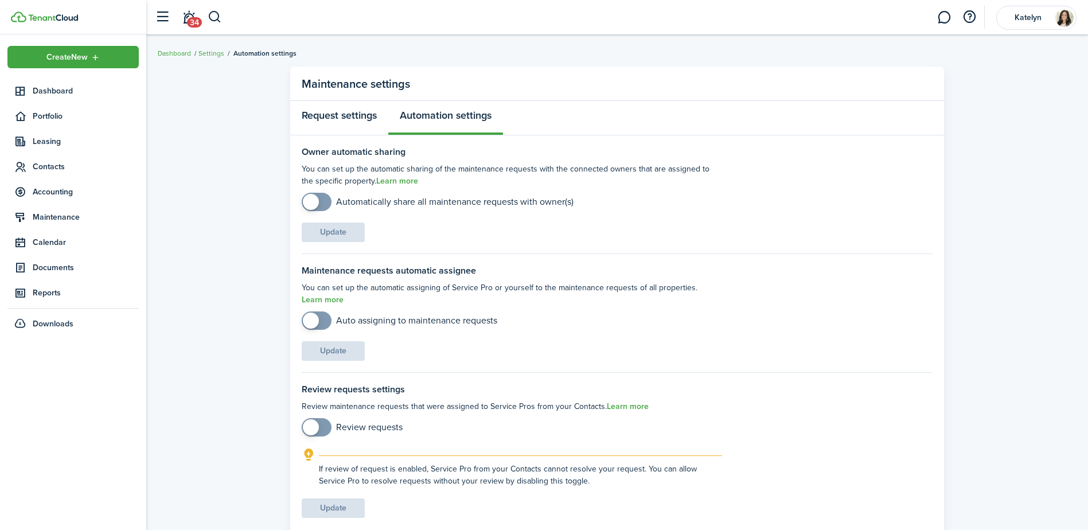
click at [326, 117] on link "Request settings" at bounding box center [339, 118] width 98 height 34
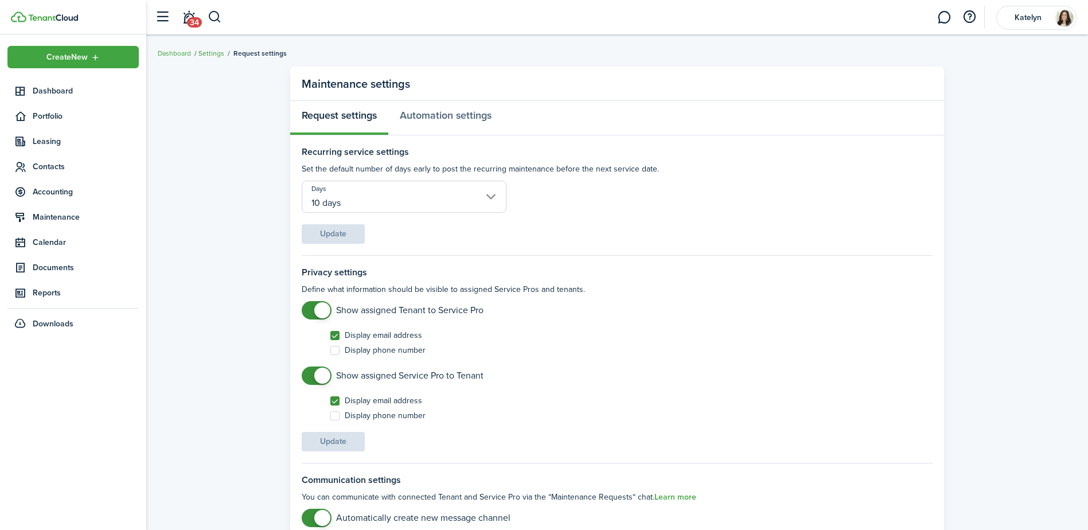
click at [213, 54] on link "Settings" at bounding box center [211, 53] width 26 height 10
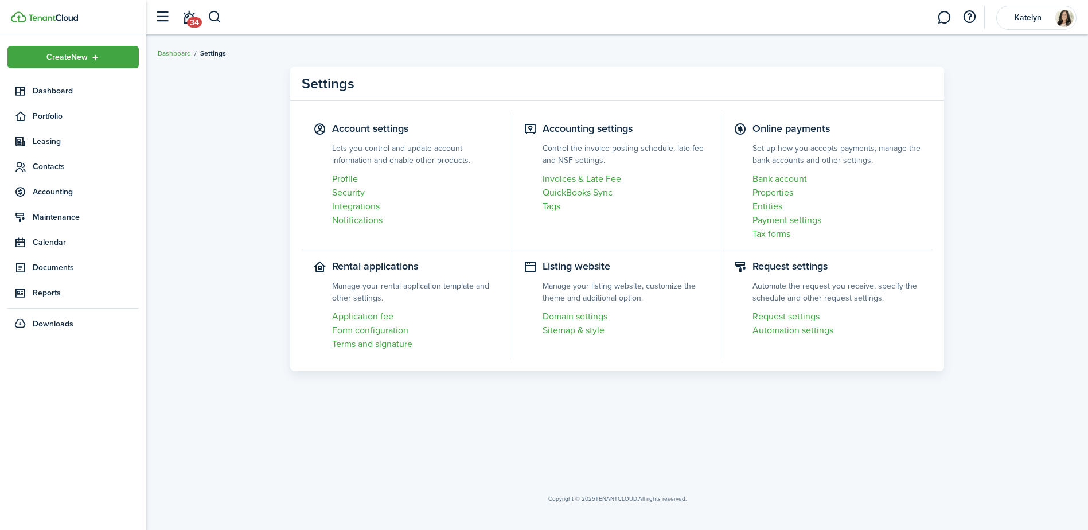
click at [352, 177] on link "Profile" at bounding box center [416, 179] width 168 height 14
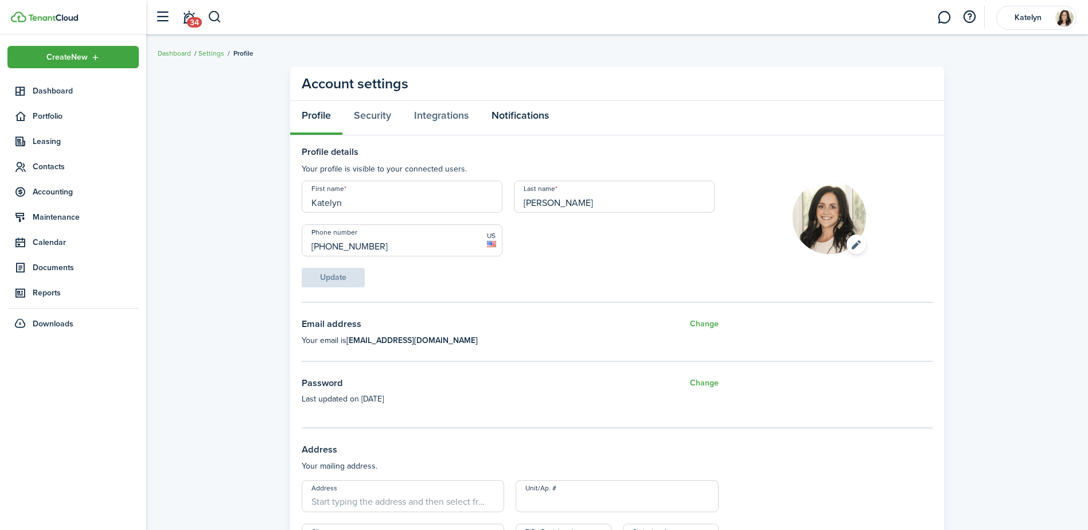
click at [554, 116] on link "Notifications" at bounding box center [520, 118] width 80 height 34
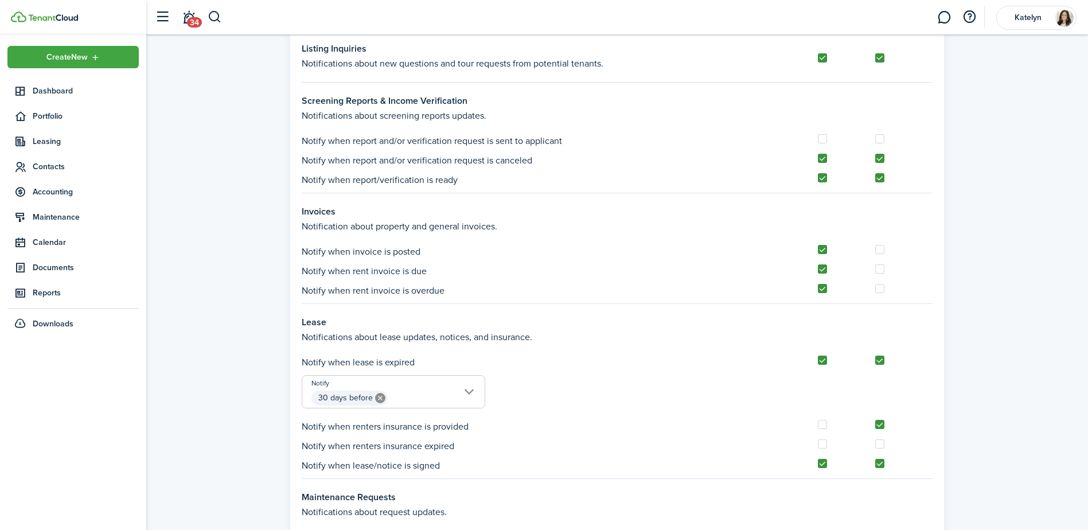
scroll to position [803, 0]
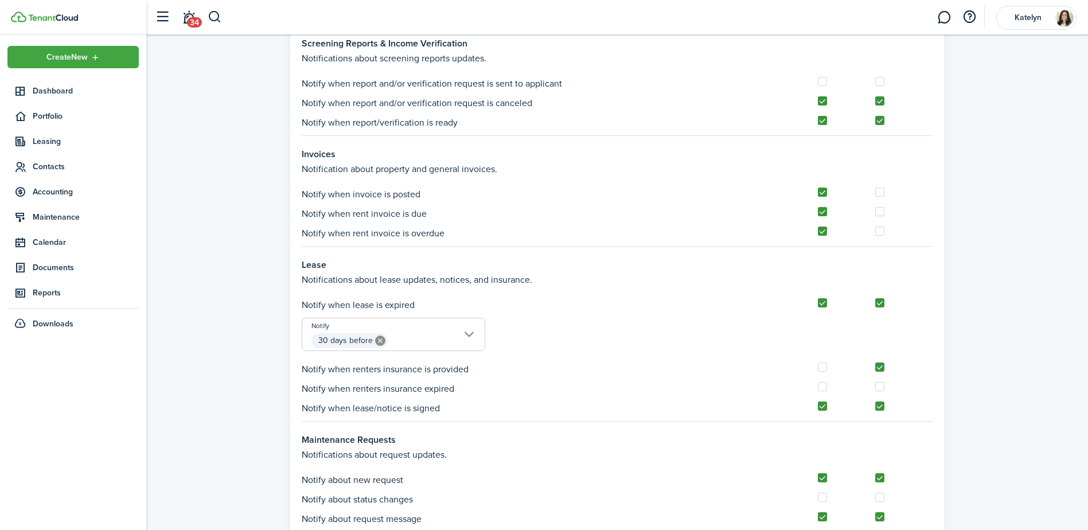
click at [467, 333] on span "30 days before" at bounding box center [393, 340] width 182 height 19
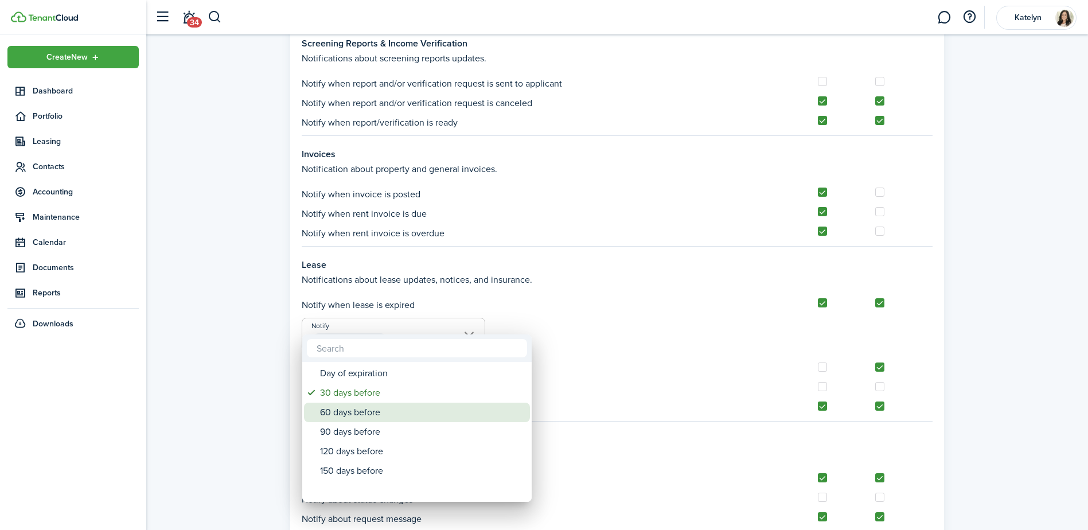
click at [343, 415] on div "60 days before" at bounding box center [421, 412] width 203 height 19
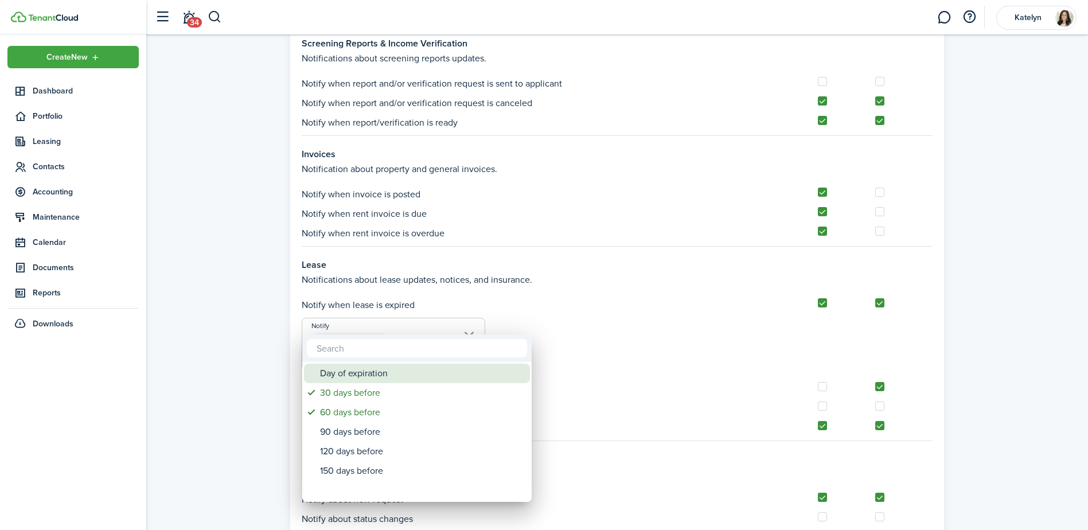
click at [367, 372] on div "Day of expiration" at bounding box center [421, 373] width 203 height 19
type input "30 days before, 60 days before, Day of expiration"
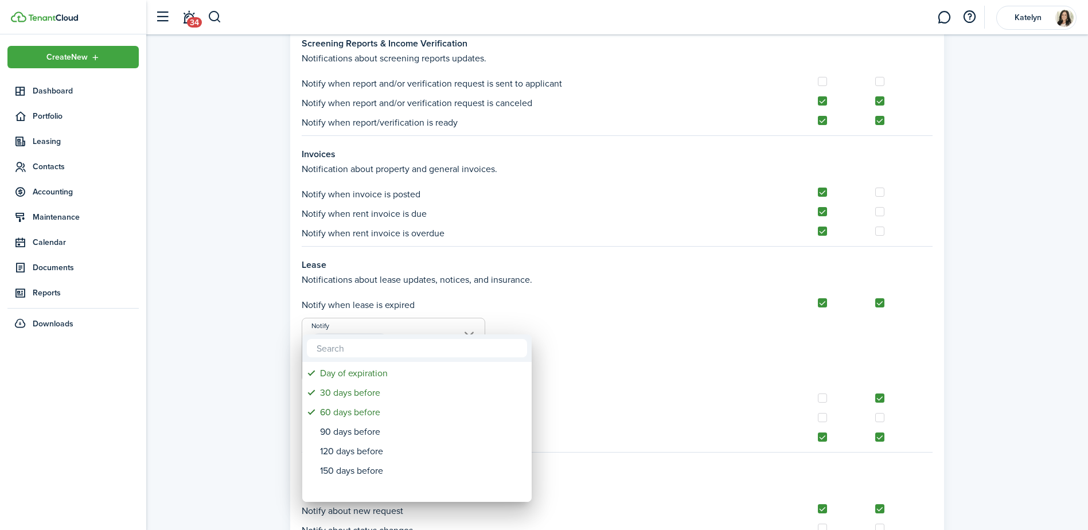
click at [611, 321] on div at bounding box center [543, 264] width 1271 height 713
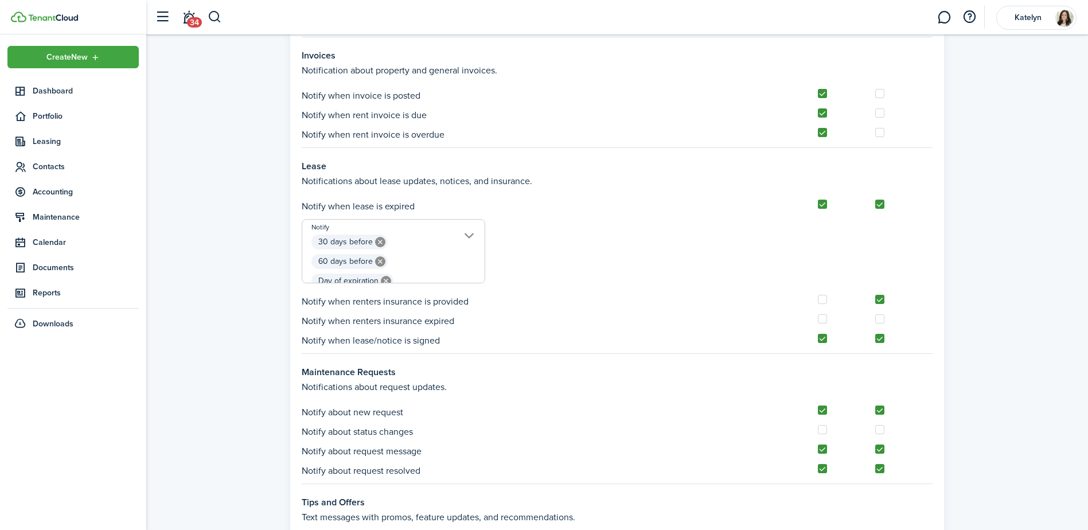
scroll to position [980, 0]
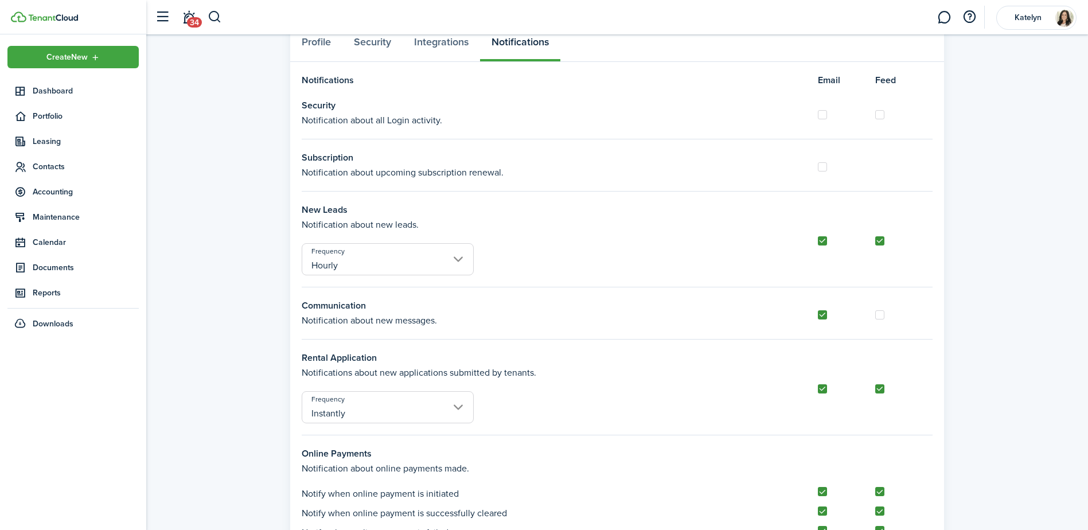
scroll to position [0, 0]
